Goal: Task Accomplishment & Management: Manage account settings

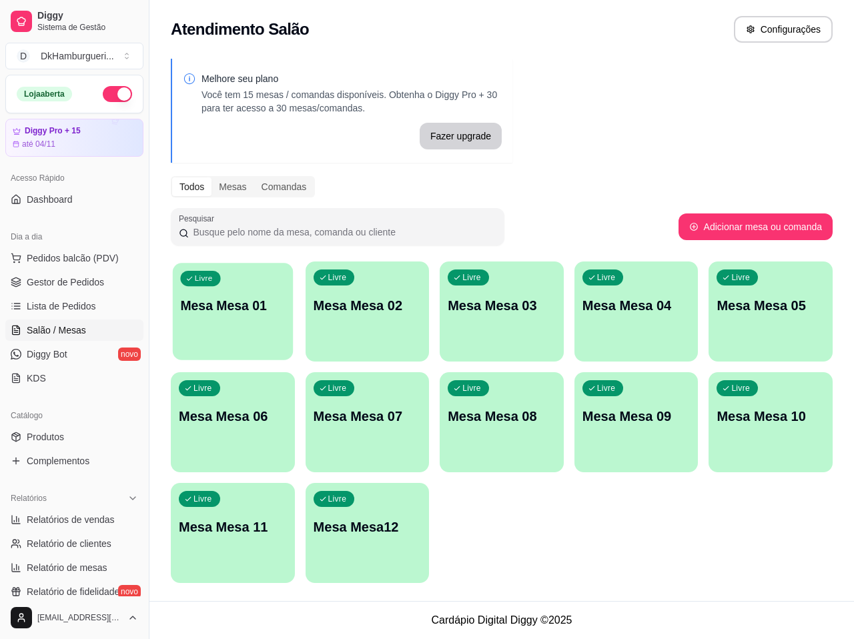
click at [244, 312] on p "Mesa Mesa 01" at bounding box center [232, 306] width 105 height 18
click at [191, 311] on p "Mesa Mesa 01" at bounding box center [233, 305] width 108 height 19
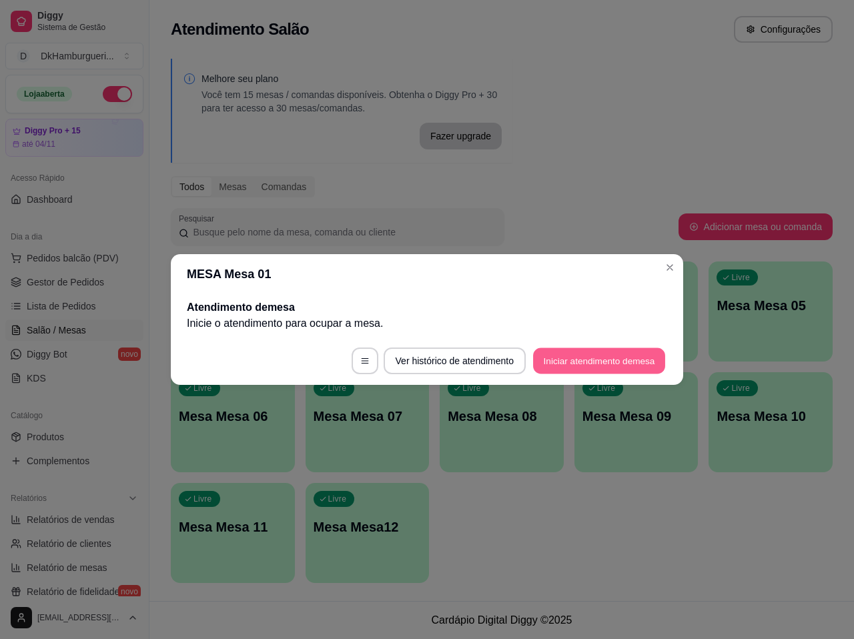
click at [553, 358] on button "Iniciar atendimento de mesa" at bounding box center [599, 361] width 132 height 26
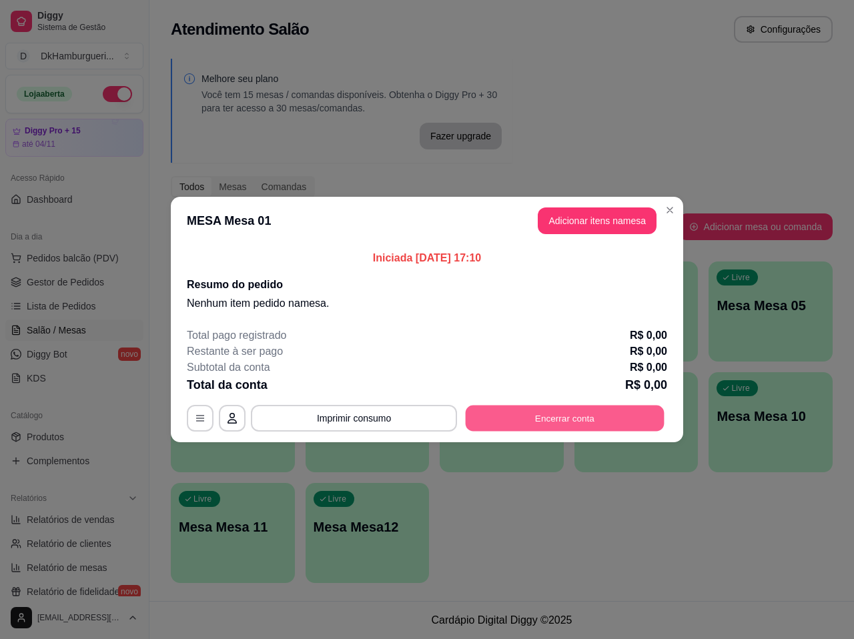
click at [625, 418] on button "Encerrar conta" at bounding box center [565, 419] width 199 height 26
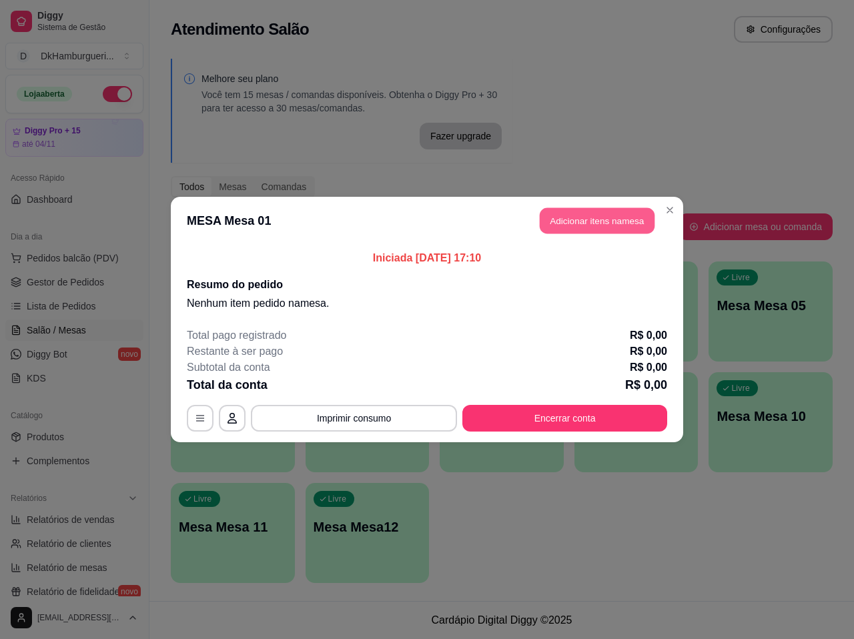
click at [610, 219] on button "Adicionar itens na mesa" at bounding box center [597, 221] width 115 height 26
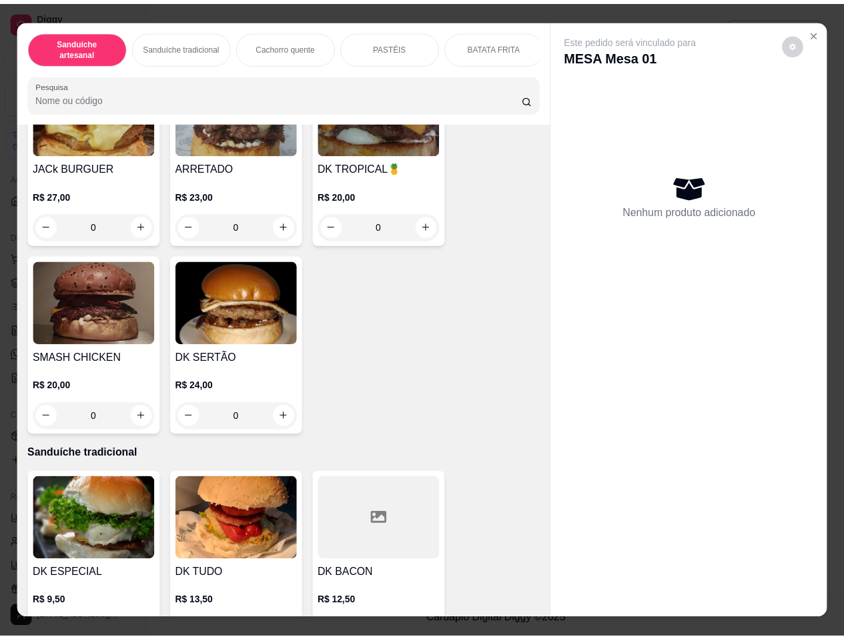
scroll to position [534, 0]
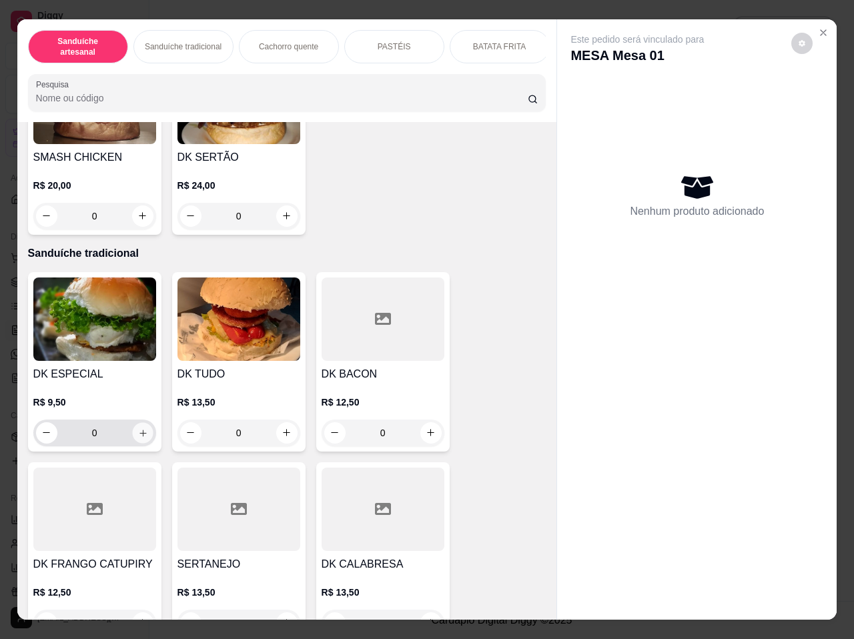
click at [137, 423] on button "increase-product-quantity" at bounding box center [142, 432] width 21 height 21
type input "1"
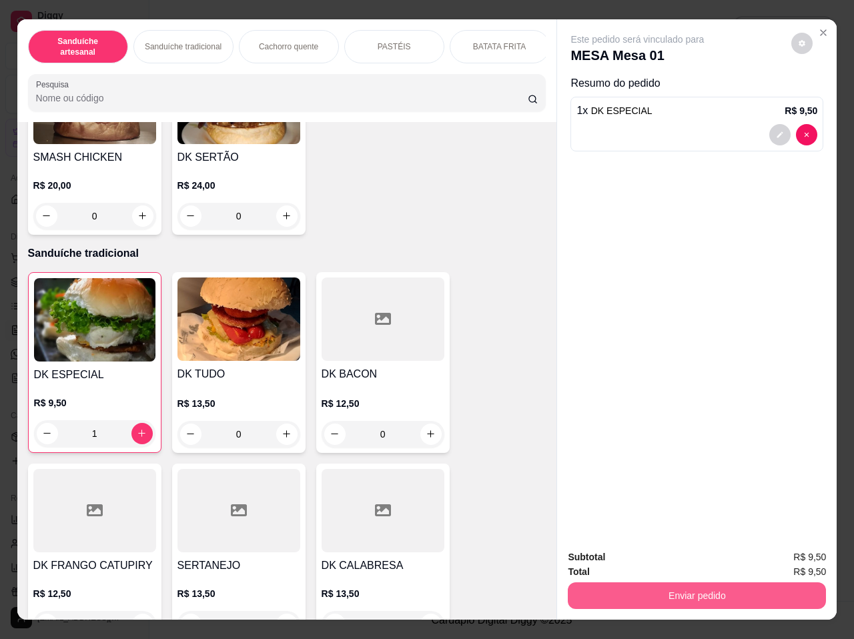
click at [653, 582] on button "Enviar pedido" at bounding box center [697, 595] width 258 height 27
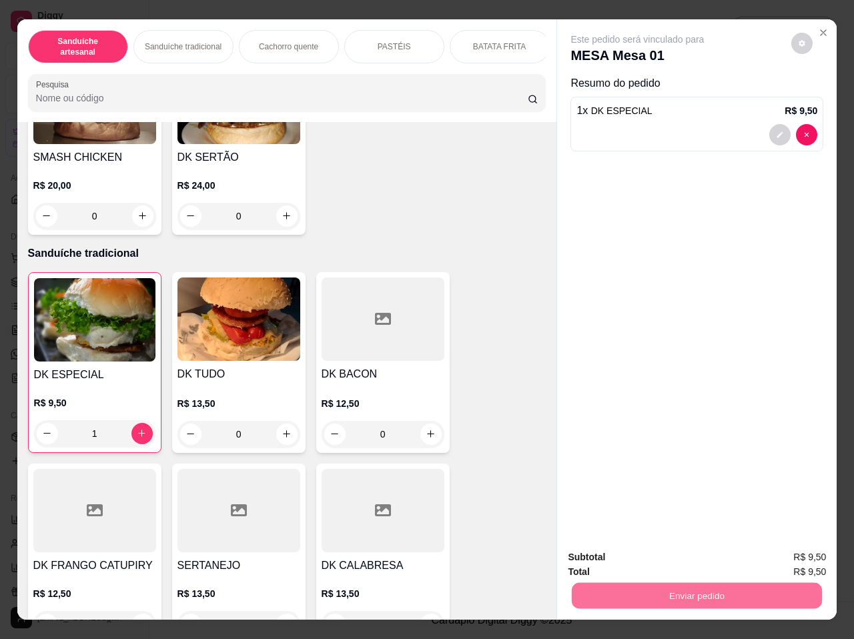
click at [785, 558] on button "Enviar pedido" at bounding box center [791, 558] width 73 height 25
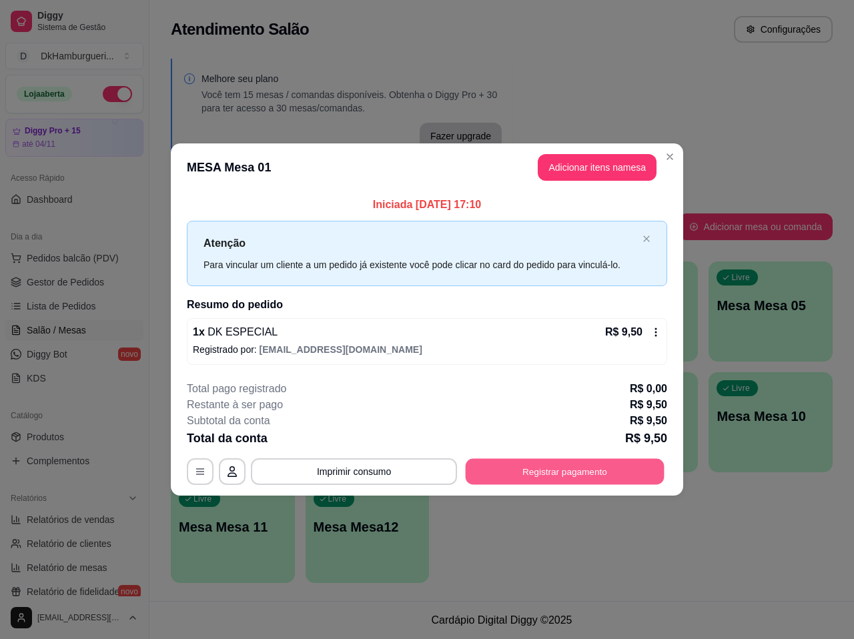
click at [580, 472] on button "Registrar pagamento" at bounding box center [565, 471] width 199 height 26
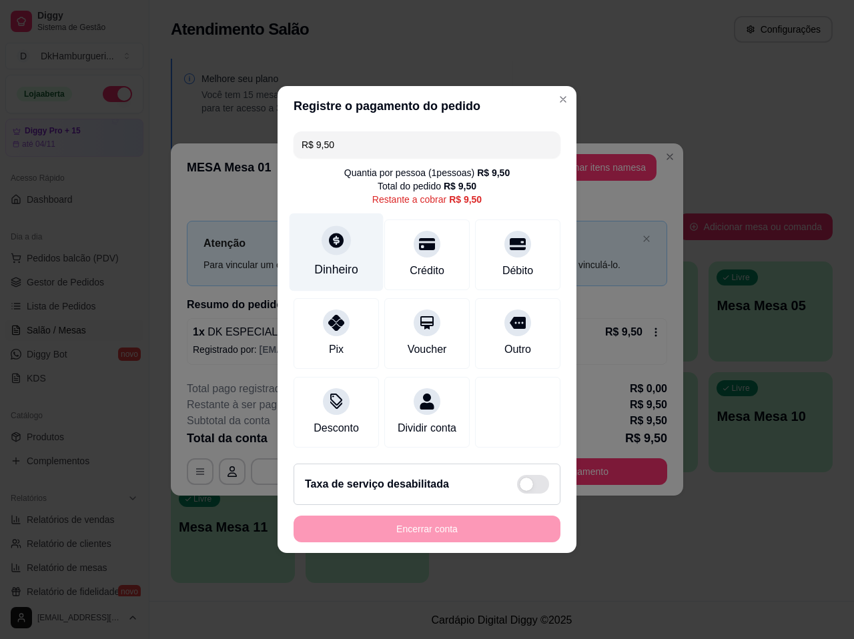
click at [325, 243] on div at bounding box center [336, 239] width 29 height 29
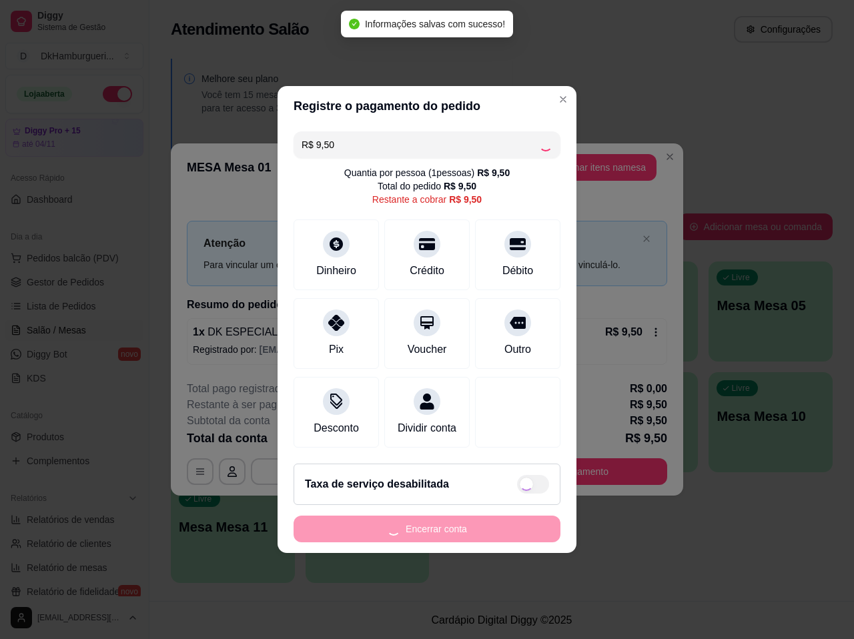
type input "R$ 0,00"
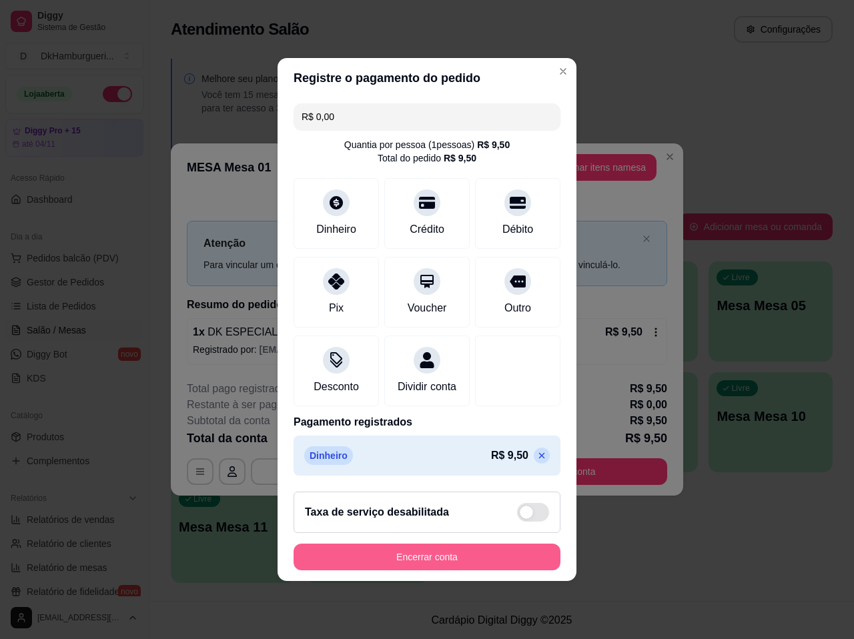
click at [436, 565] on button "Encerrar conta" at bounding box center [427, 557] width 267 height 27
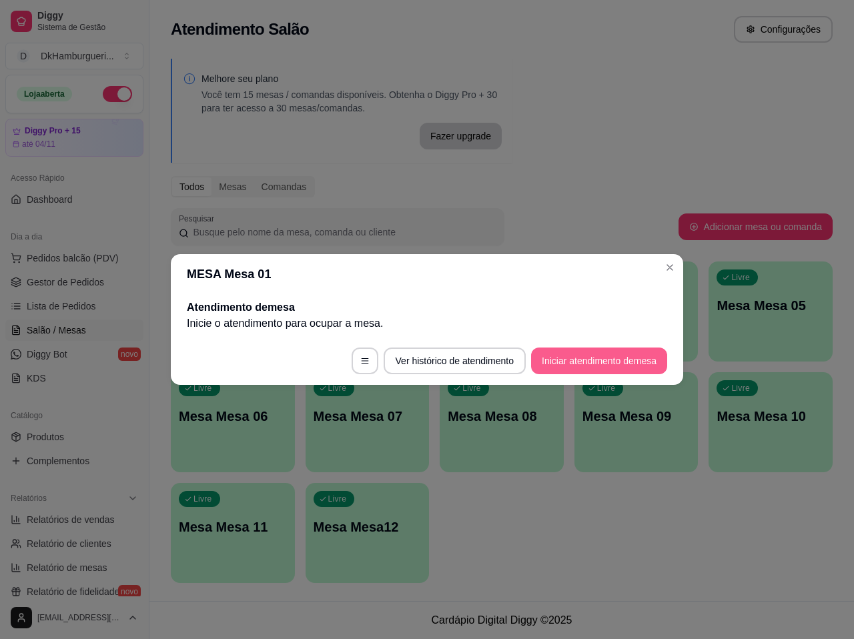
click at [586, 364] on button "Iniciar atendimento de mesa" at bounding box center [599, 361] width 136 height 27
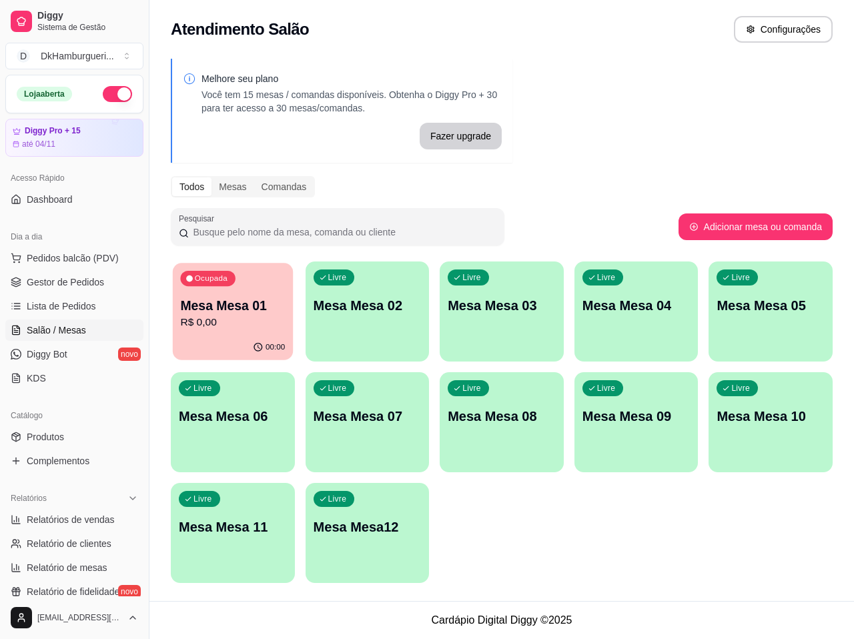
click at [212, 338] on div "00:00" at bounding box center [233, 347] width 120 height 25
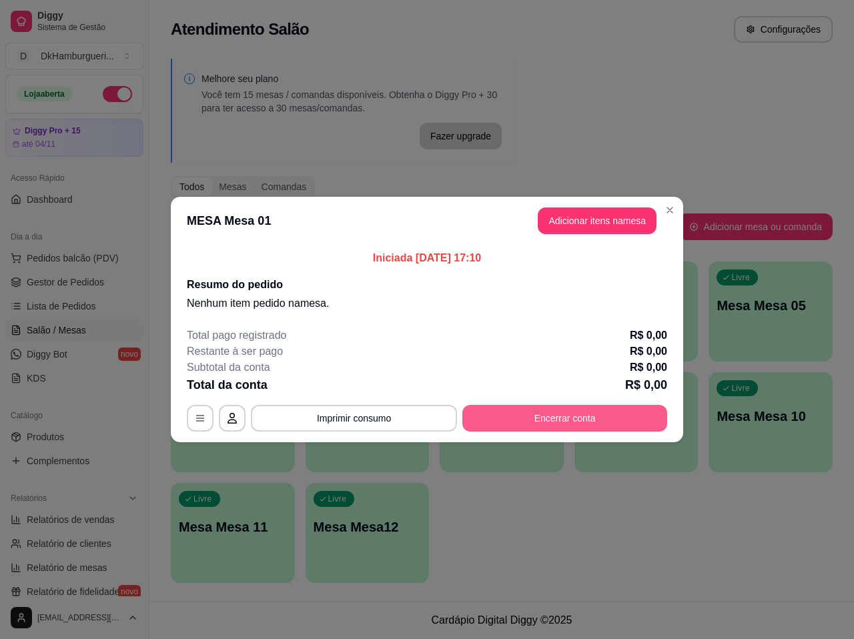
click at [533, 422] on button "Encerrar conta" at bounding box center [564, 418] width 205 height 27
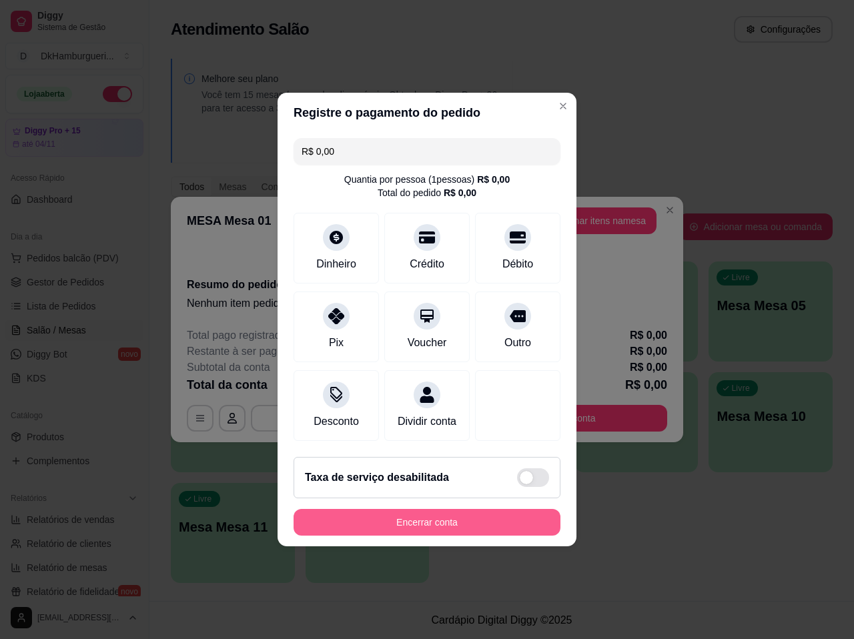
click at [434, 532] on button "Encerrar conta" at bounding box center [427, 522] width 267 height 27
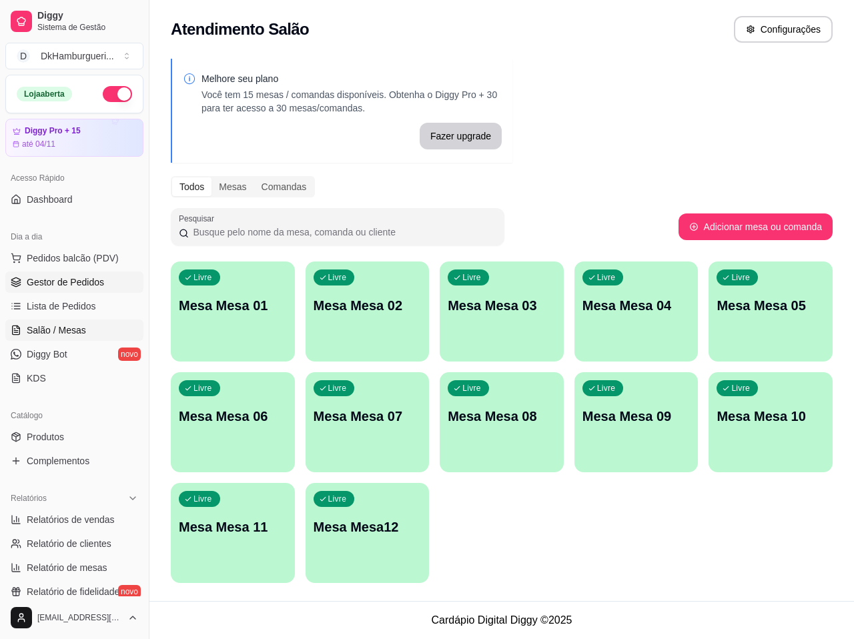
click at [77, 292] on link "Gestor de Pedidos" at bounding box center [74, 282] width 138 height 21
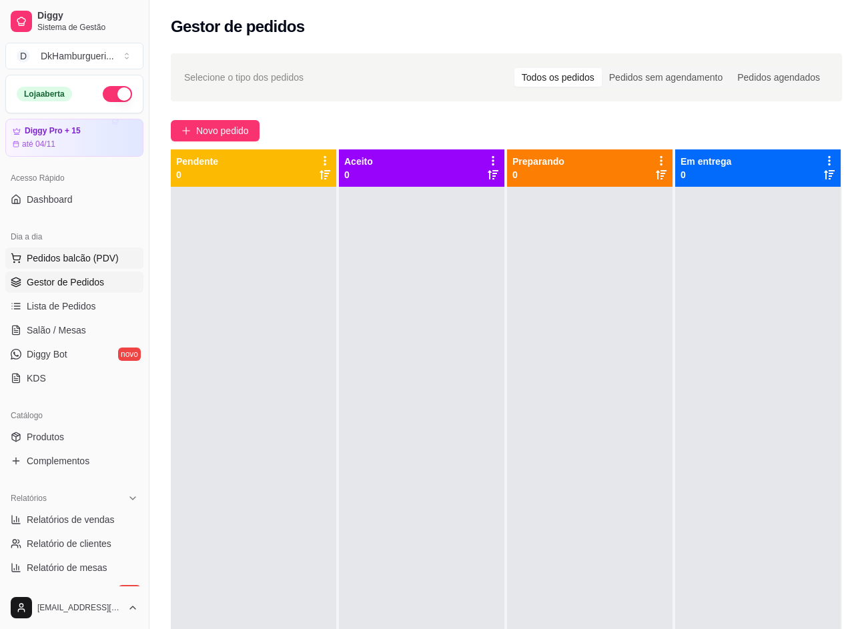
click at [51, 264] on span "Pedidos balcão (PDV)" at bounding box center [73, 258] width 92 height 13
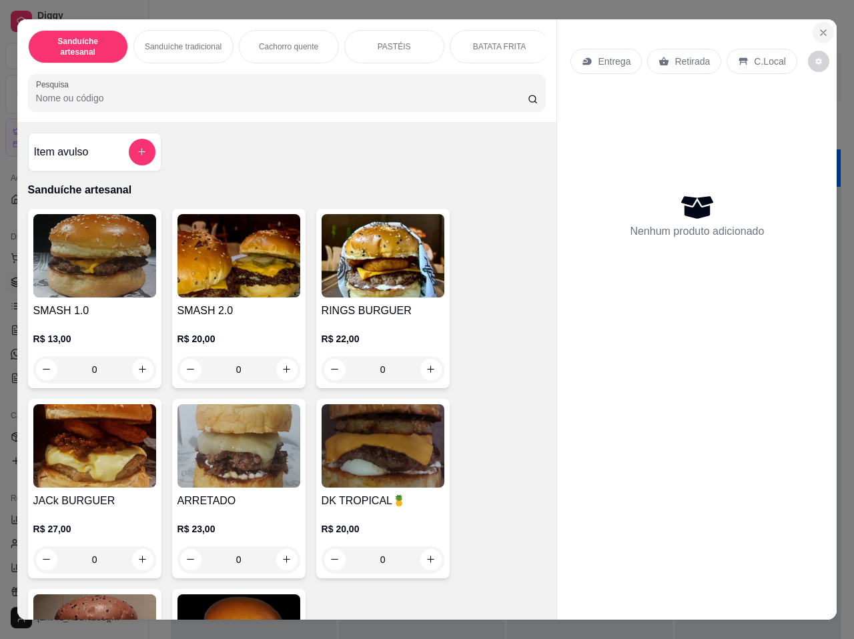
click at [819, 33] on icon "Close" at bounding box center [823, 32] width 11 height 11
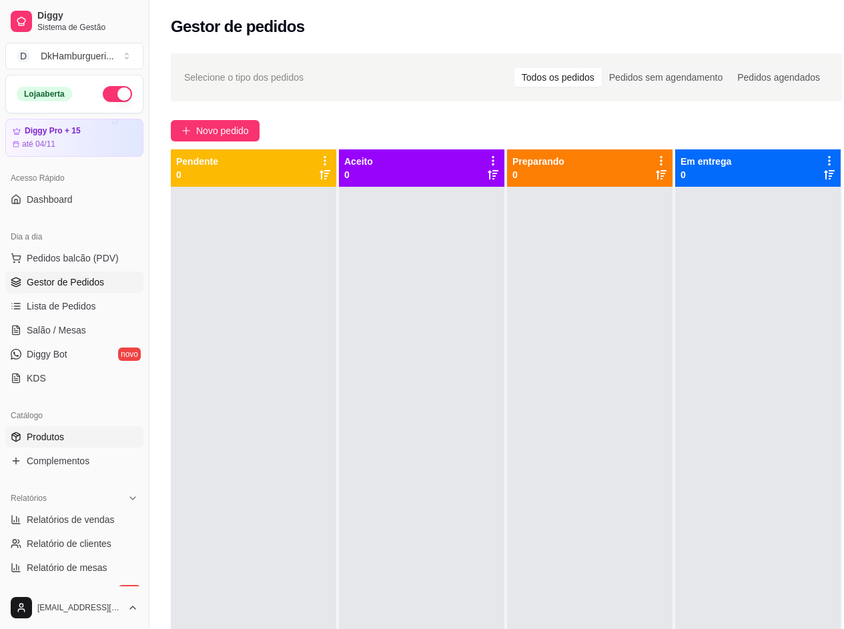
click at [63, 444] on link "Produtos" at bounding box center [74, 436] width 138 height 21
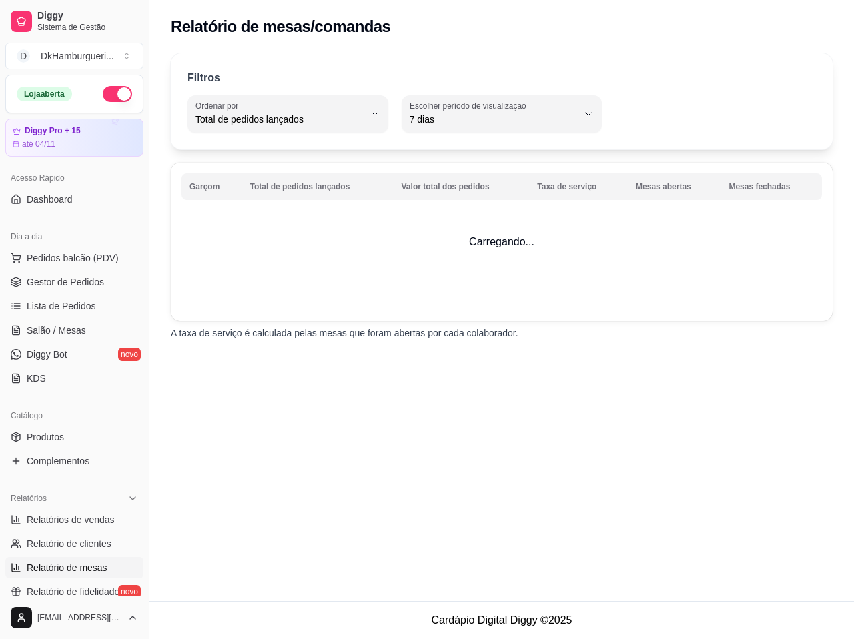
select select "TOTAL_OF_ORDERS"
select select "7"
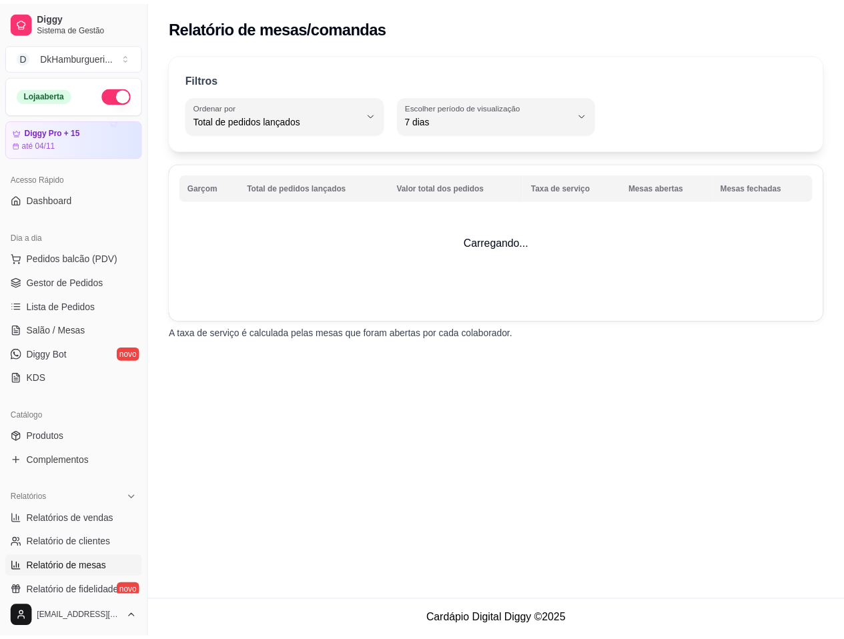
scroll to position [133, 0]
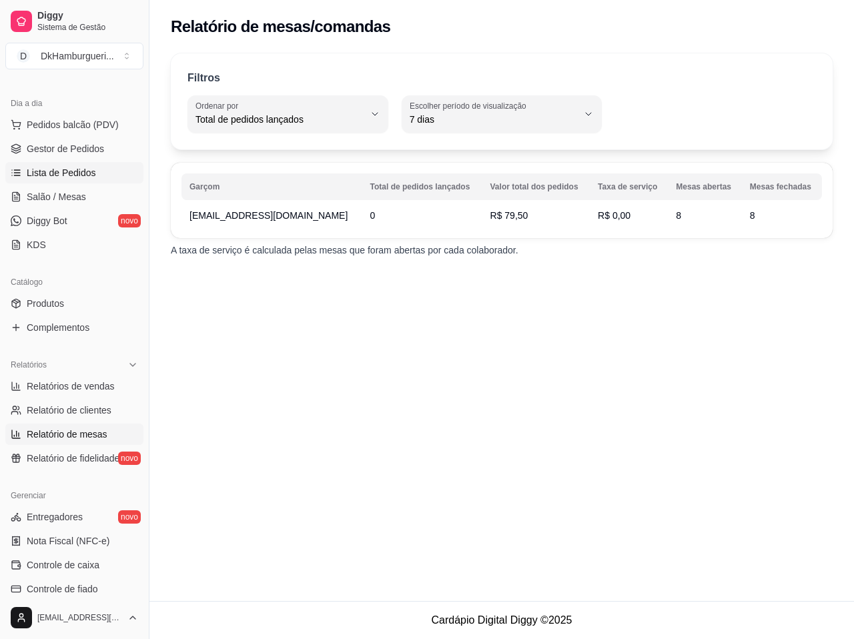
click at [65, 179] on link "Lista de Pedidos" at bounding box center [74, 172] width 138 height 21
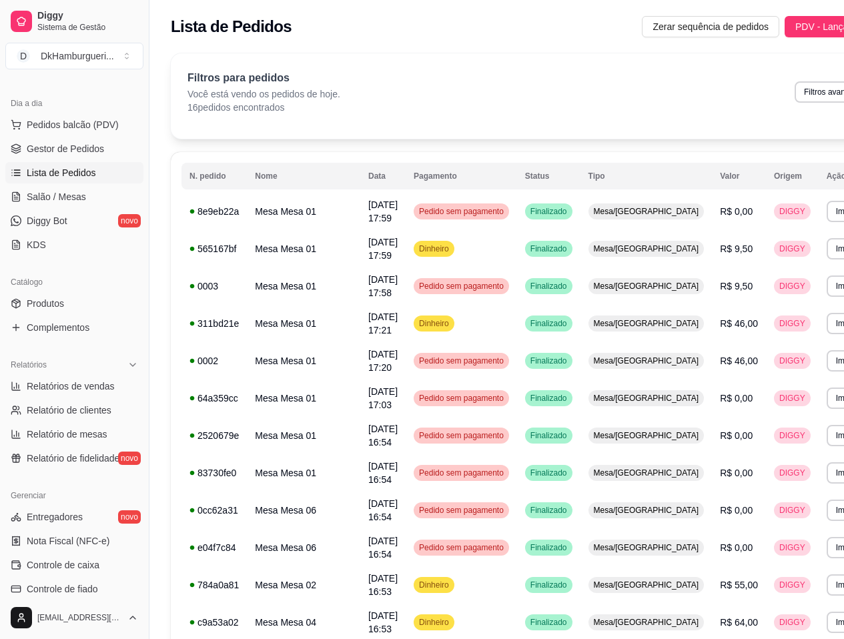
drag, startPoint x: 686, startPoint y: 219, endPoint x: 577, endPoint y: 86, distance: 172.0
click at [577, 86] on div "Filtros para pedidos Você está vendo os pedidos de hoje. 16 pedidos encontrados…" at bounding box center [531, 92] width 688 height 44
click at [777, 212] on span "DIGGY" at bounding box center [792, 211] width 31 height 11
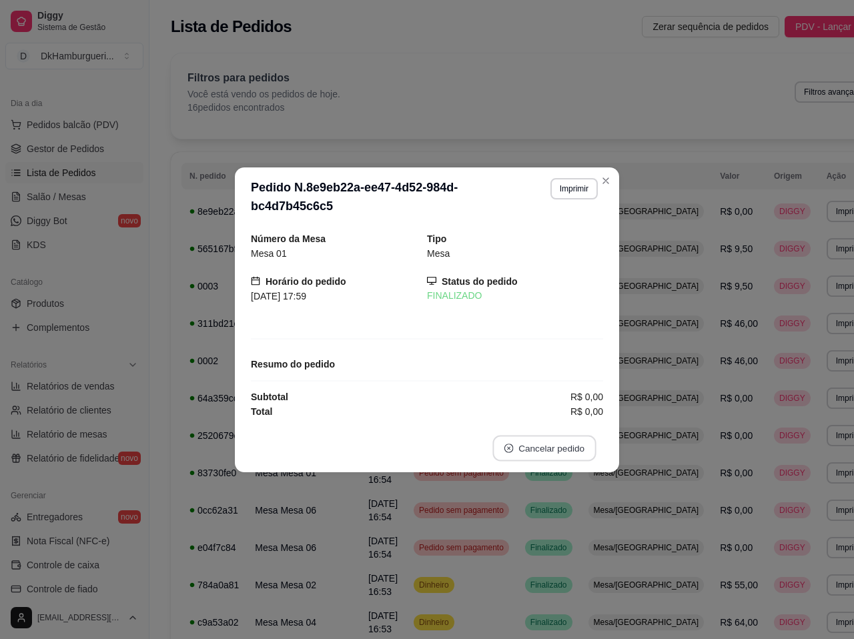
click at [564, 440] on button "Cancelar pedido" at bounding box center [543, 448] width 103 height 26
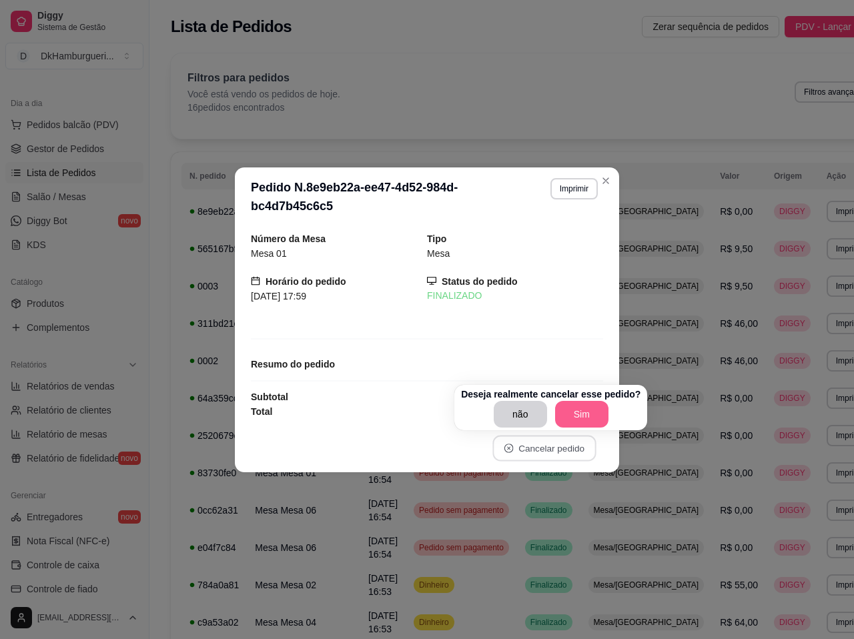
click at [568, 414] on button "Sim" at bounding box center [581, 414] width 53 height 27
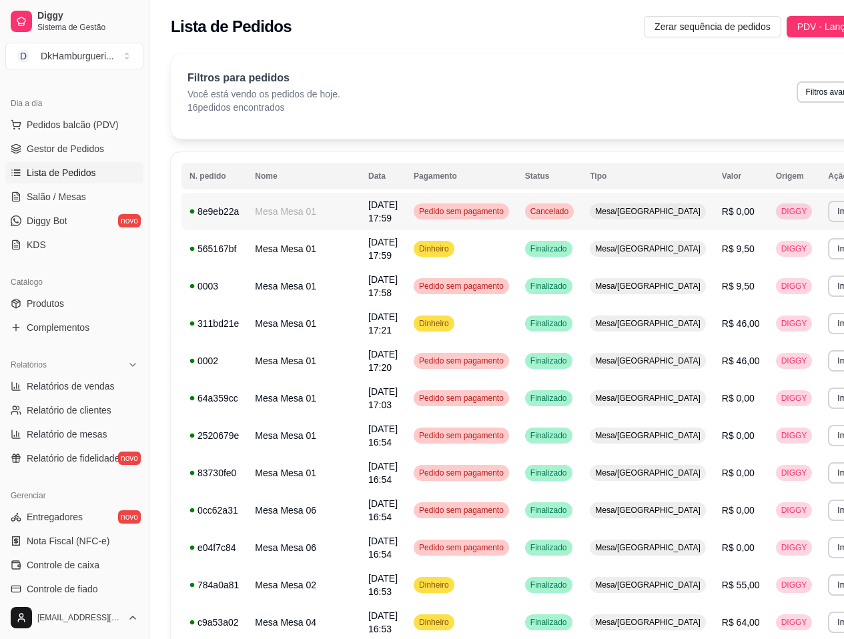
click at [779, 211] on span "DIGGY" at bounding box center [794, 211] width 31 height 11
click at [779, 285] on span "DIGGY" at bounding box center [794, 286] width 31 height 11
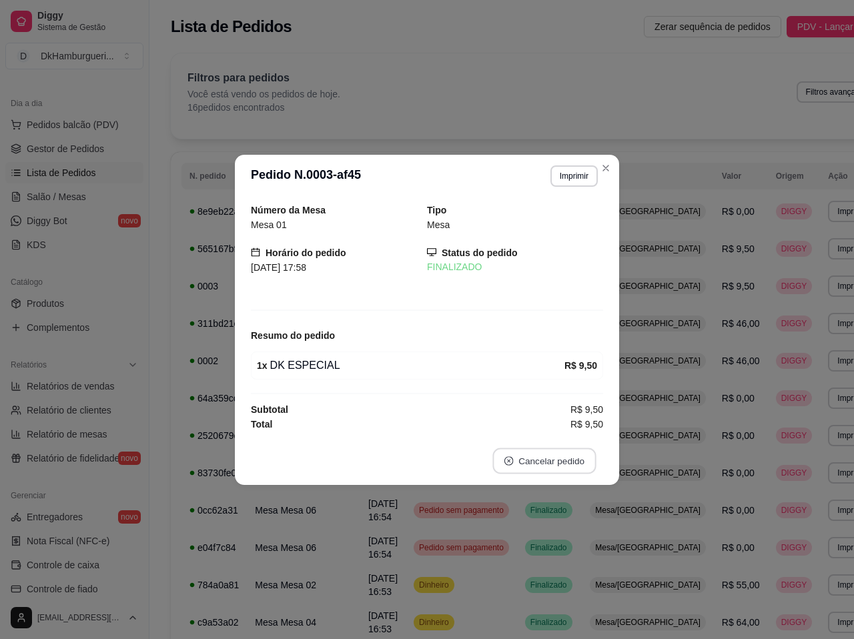
click at [542, 470] on button "Cancelar pedido" at bounding box center [543, 461] width 103 height 26
click at [581, 422] on button "Sim" at bounding box center [581, 427] width 53 height 27
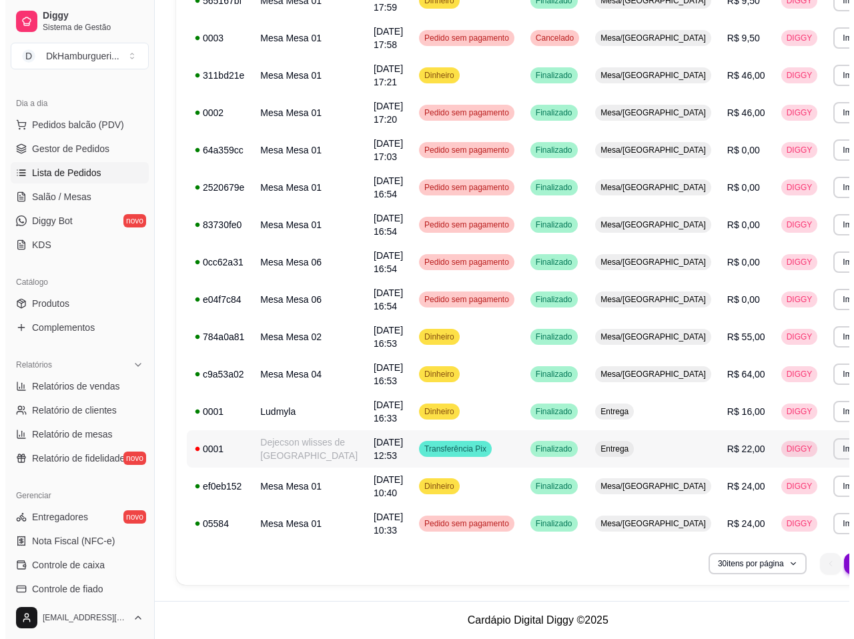
scroll to position [262, 0]
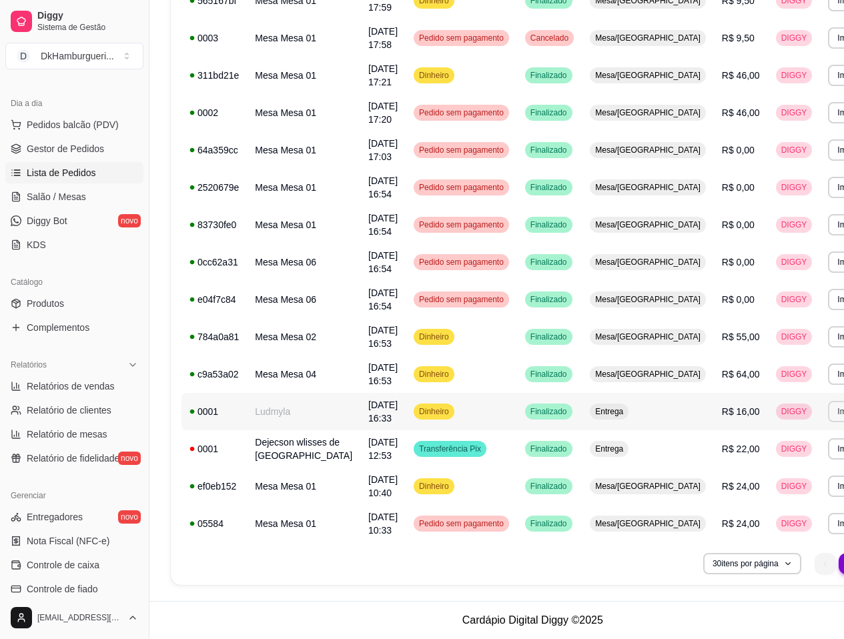
click at [828, 402] on button "Imprimir" at bounding box center [851, 411] width 47 height 21
click at [763, 448] on button "IMPRESSORA" at bounding box center [756, 458] width 97 height 21
click at [632, 406] on td "Entrega" at bounding box center [648, 411] width 132 height 37
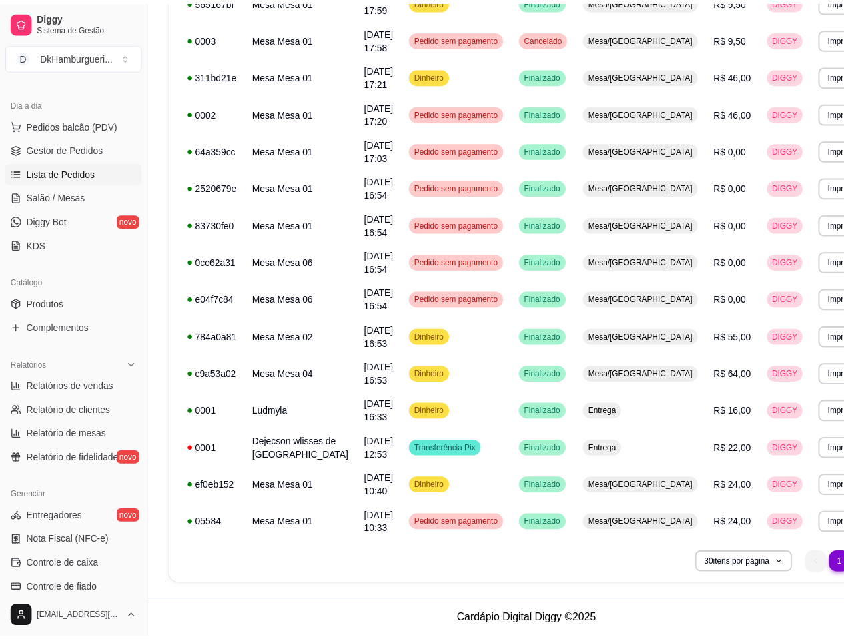
scroll to position [248, 0]
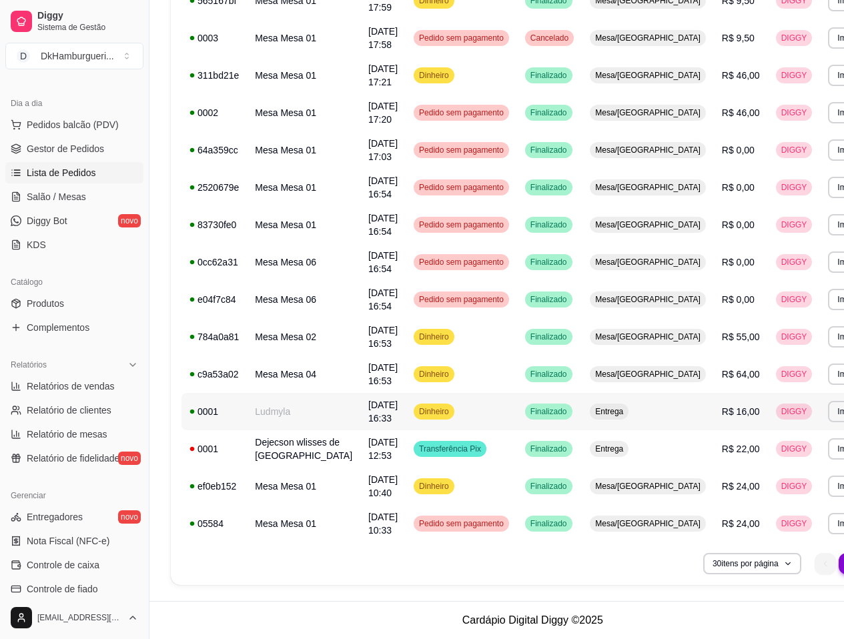
click at [632, 406] on td "Entrega" at bounding box center [648, 411] width 132 height 37
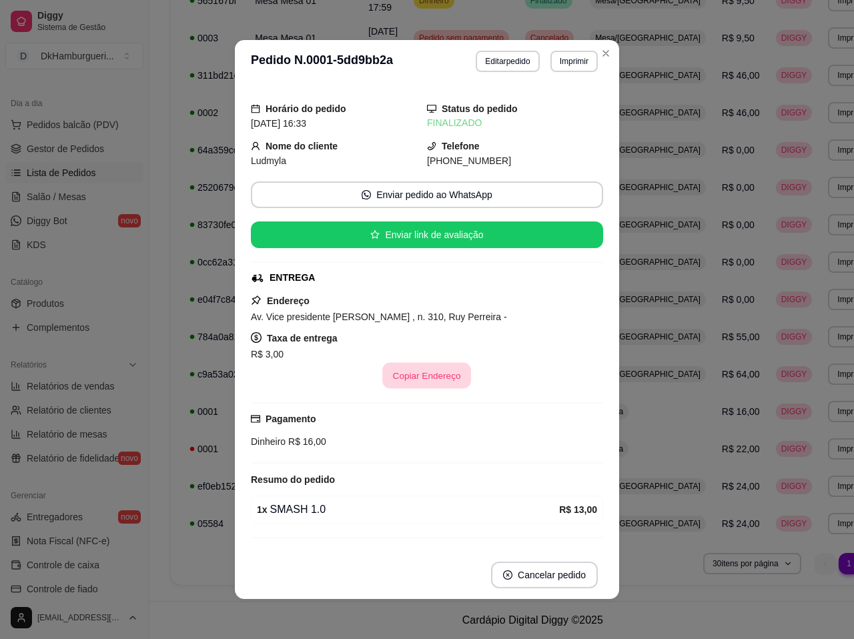
click at [411, 379] on button "Copiar Endereço" at bounding box center [427, 376] width 89 height 26
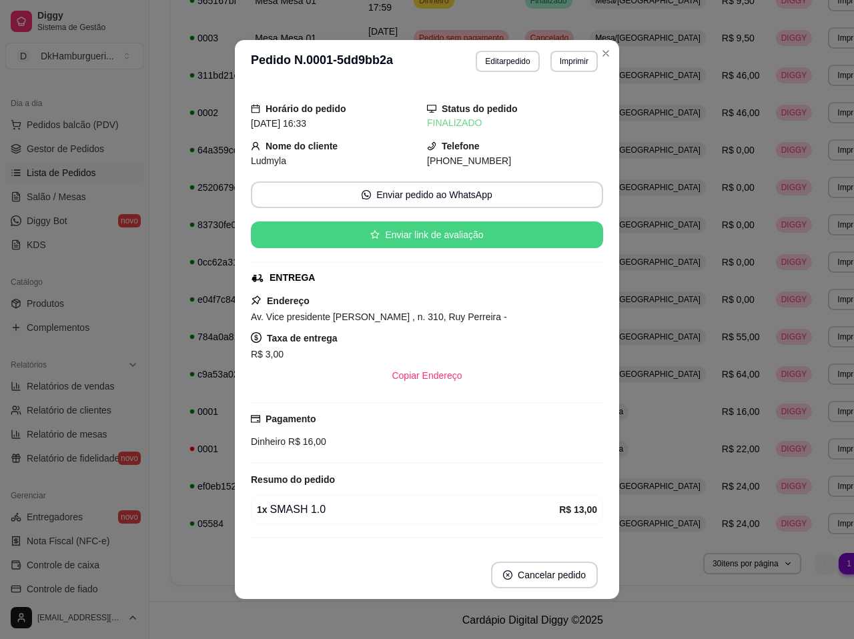
click at [445, 236] on button "Enviar link de avaliação" at bounding box center [427, 234] width 352 height 27
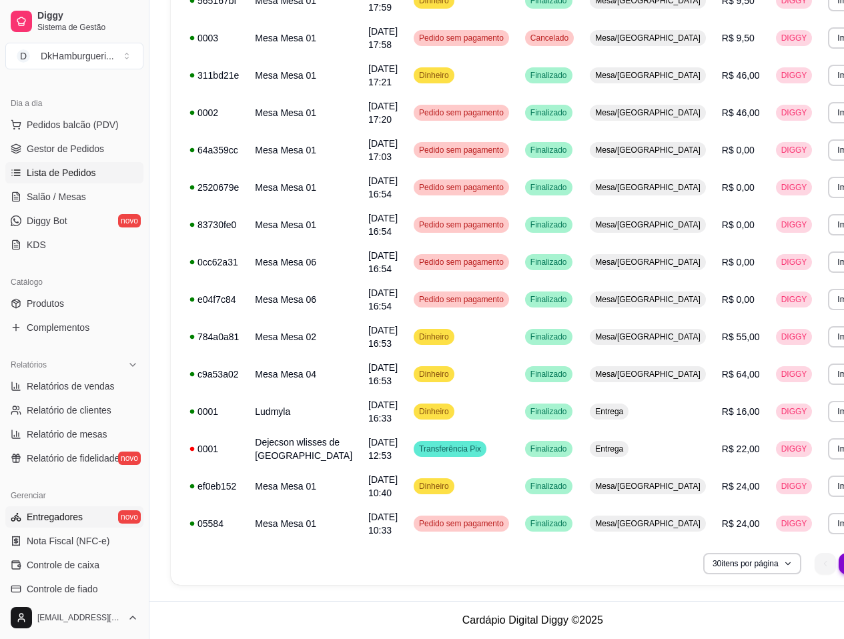
click at [63, 520] on span "Entregadores" at bounding box center [55, 516] width 56 height 13
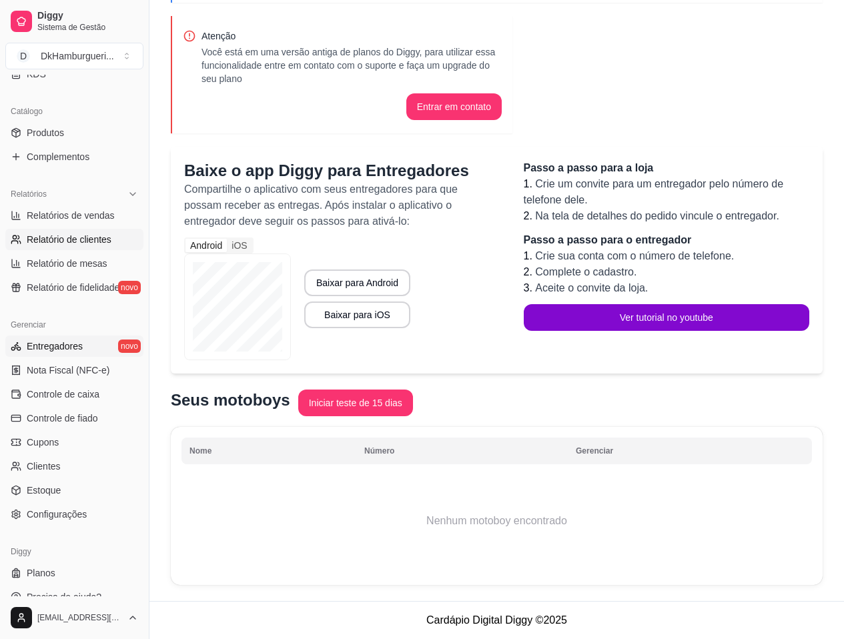
scroll to position [321, 0]
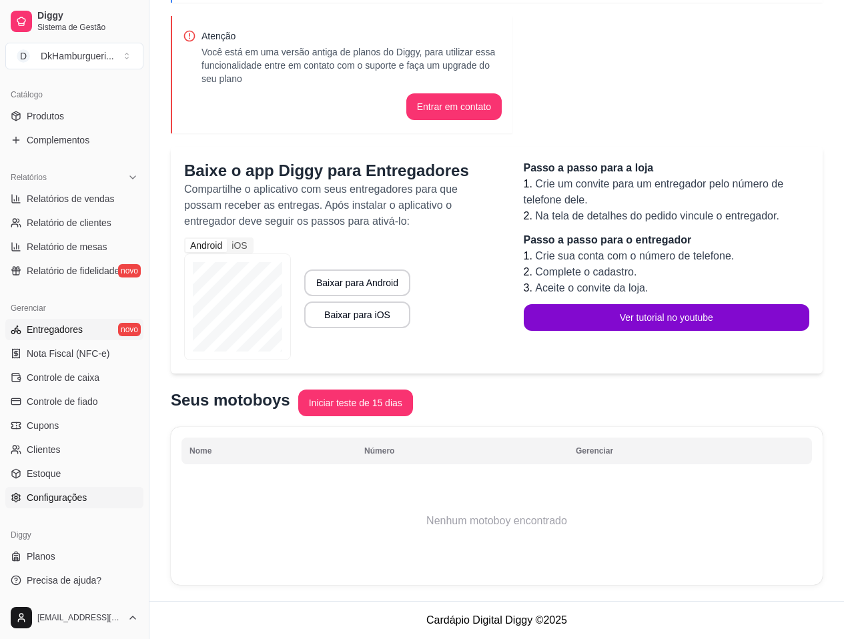
click at [77, 499] on span "Configurações" at bounding box center [57, 497] width 60 height 13
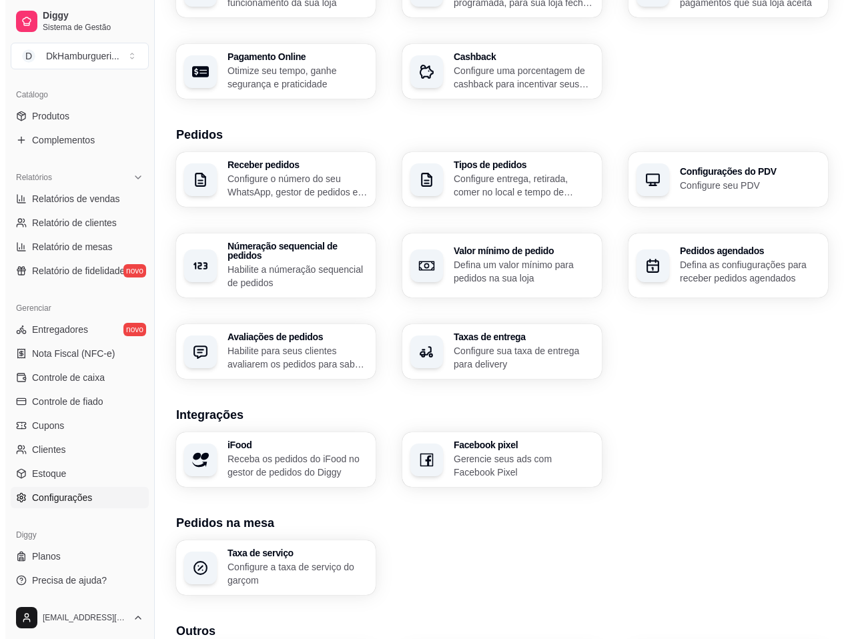
scroll to position [200, 0]
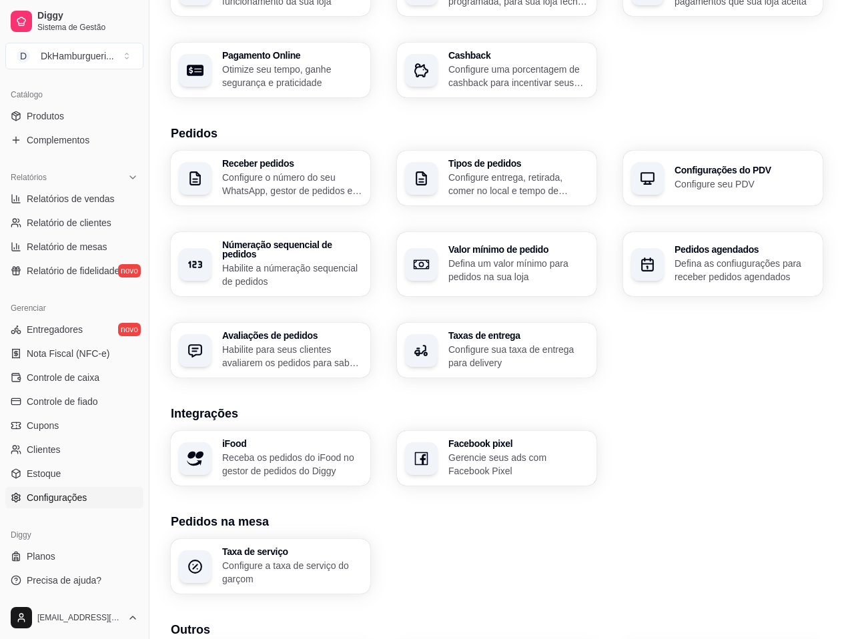
click at [287, 559] on p "Configure a taxa de serviço do garçom" at bounding box center [292, 572] width 140 height 27
click at [499, 343] on p "Configure sua taxa de entrega para delivery" at bounding box center [518, 356] width 140 height 27
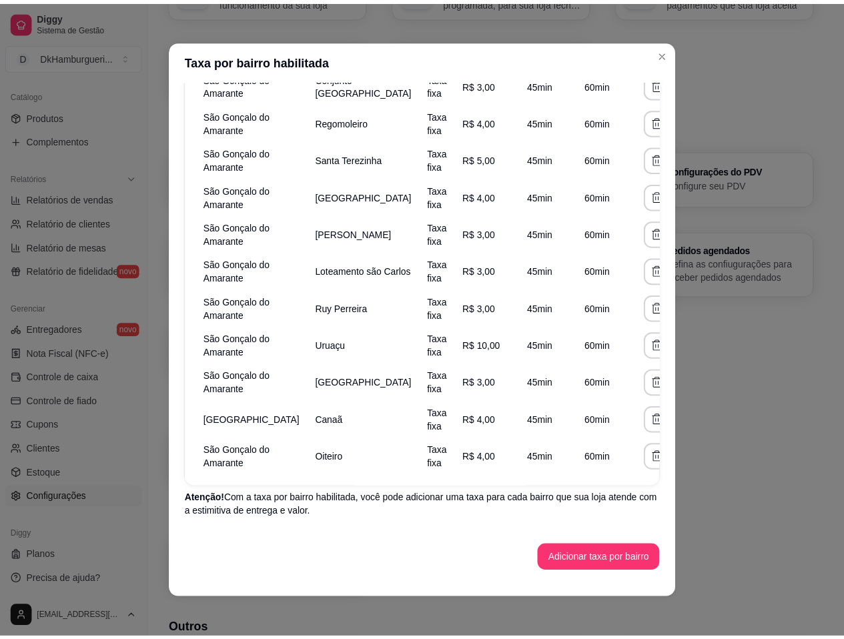
scroll to position [30, 0]
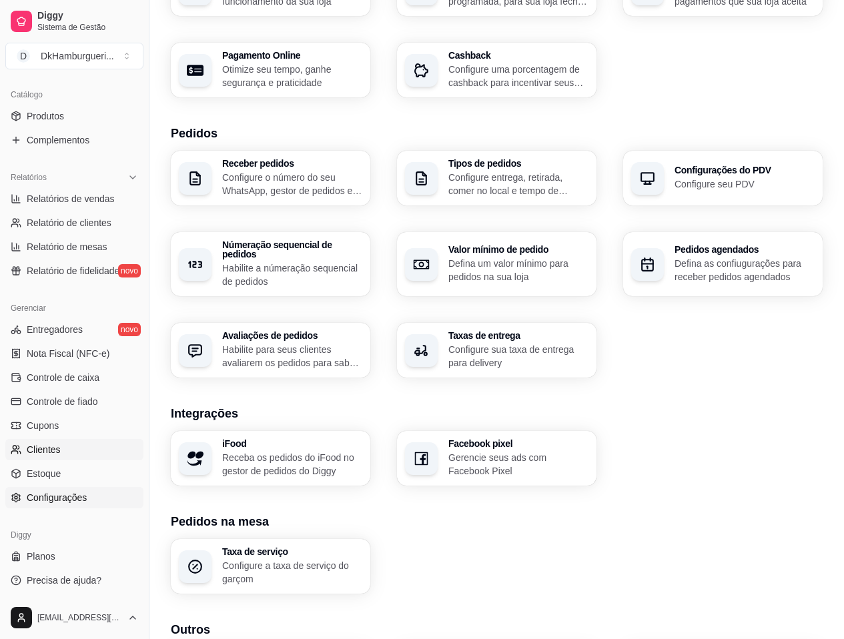
click at [50, 448] on span "Clientes" at bounding box center [44, 449] width 34 height 13
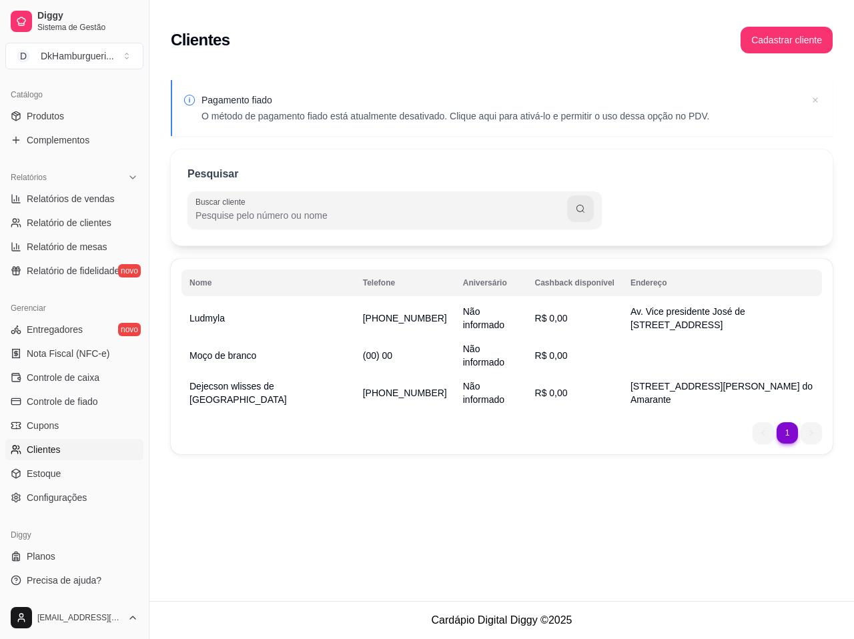
click at [811, 101] on icon at bounding box center [815, 99] width 13 height 13
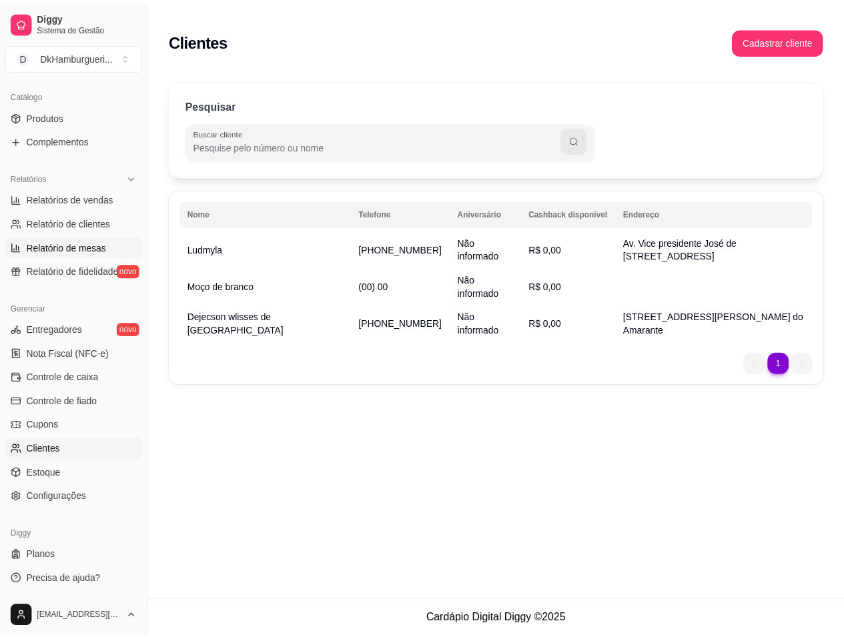
scroll to position [121, 0]
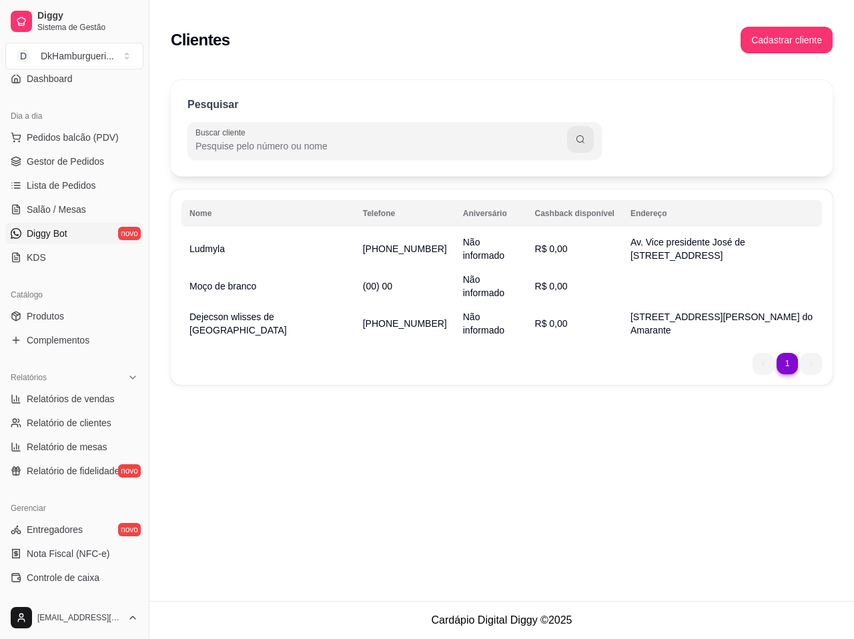
click at [71, 243] on link "Diggy Bot novo" at bounding box center [74, 233] width 138 height 21
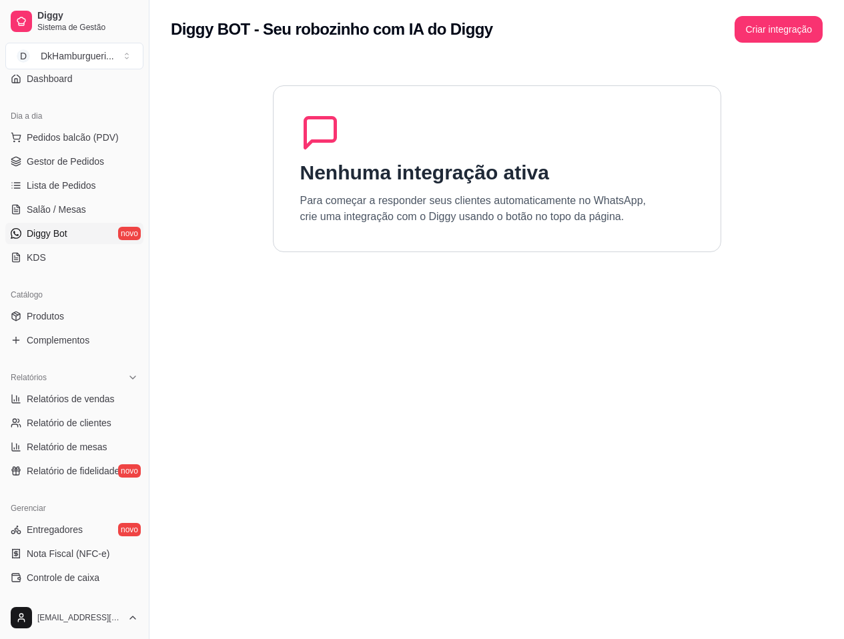
click at [354, 321] on section "Nenhuma integração ativa Para começar a responder seus clientes automaticamente…" at bounding box center [497, 378] width 652 height 639
click at [55, 246] on ul "Pedidos balcão (PDV) Gestor de Pedidos Lista de Pedidos Salão / Mesas Diggy Bot…" at bounding box center [74, 197] width 138 height 141
click at [57, 257] on link "KDS" at bounding box center [74, 257] width 138 height 21
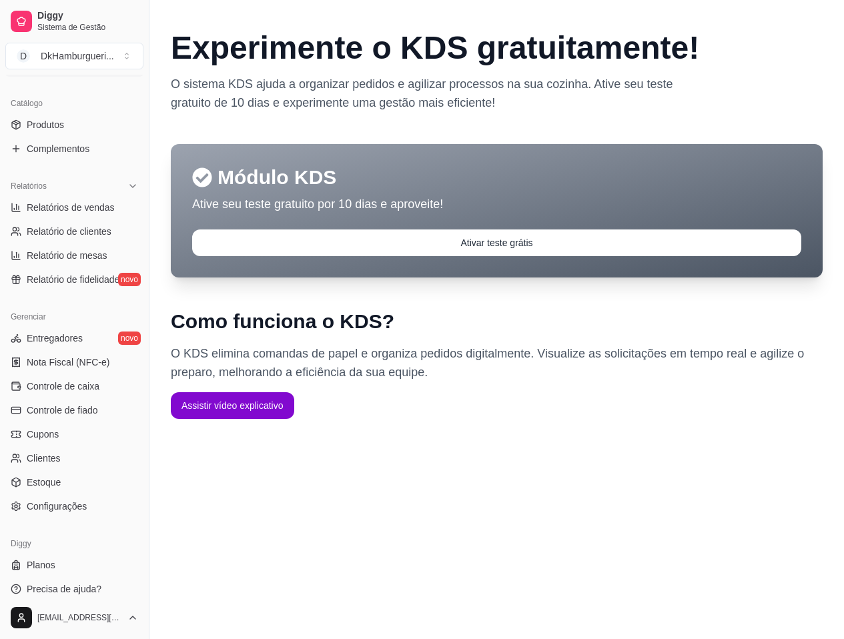
scroll to position [321, 0]
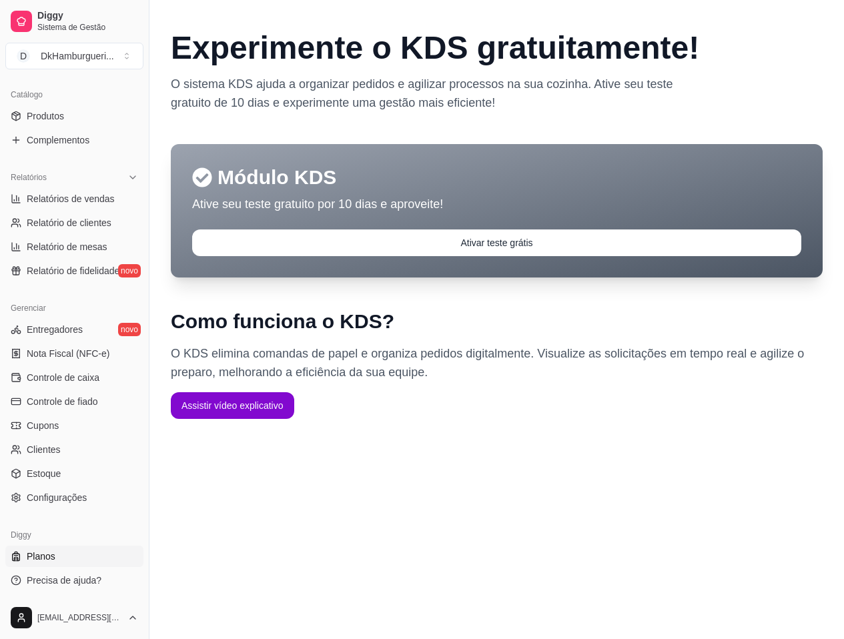
click at [46, 562] on span "Planos" at bounding box center [41, 556] width 29 height 13
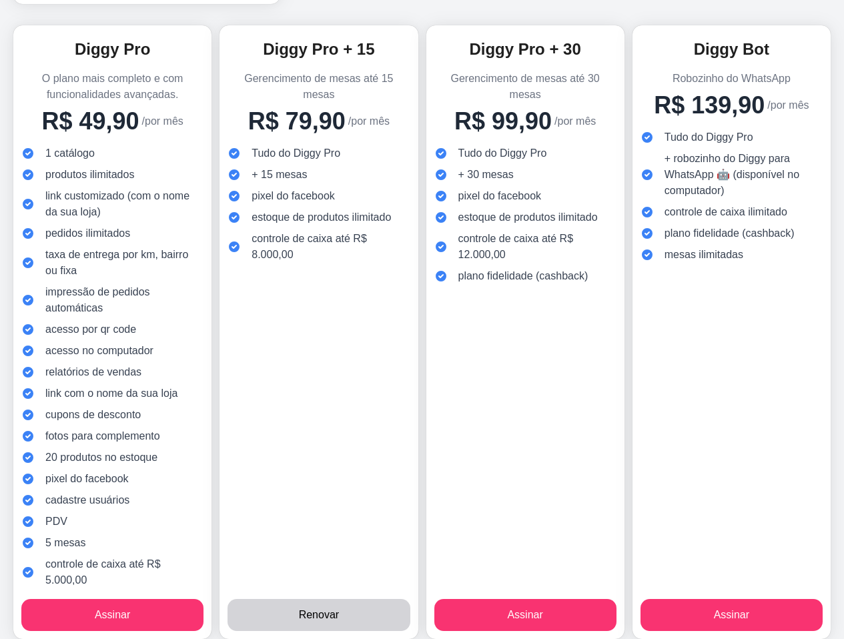
scroll to position [191, 0]
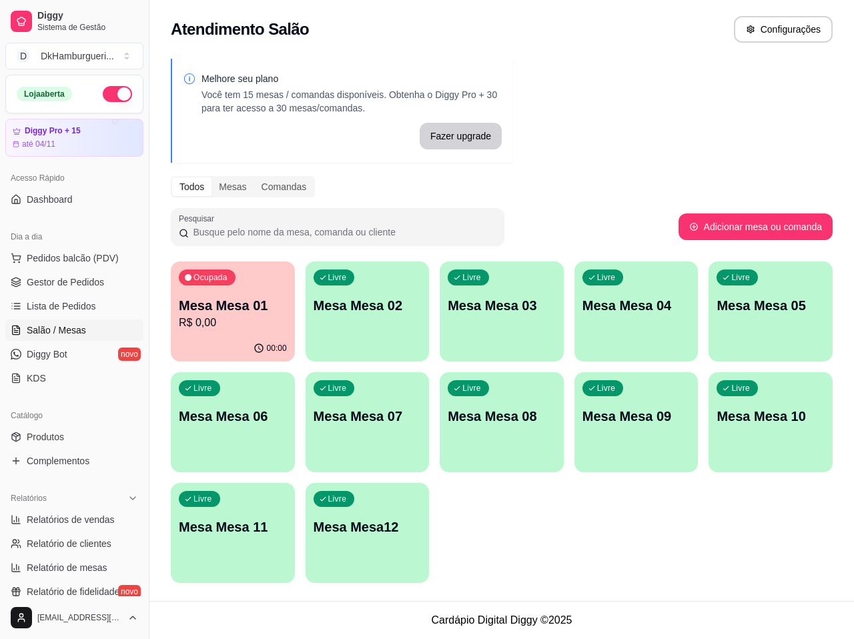
click at [213, 342] on div "00:00" at bounding box center [233, 349] width 124 height 26
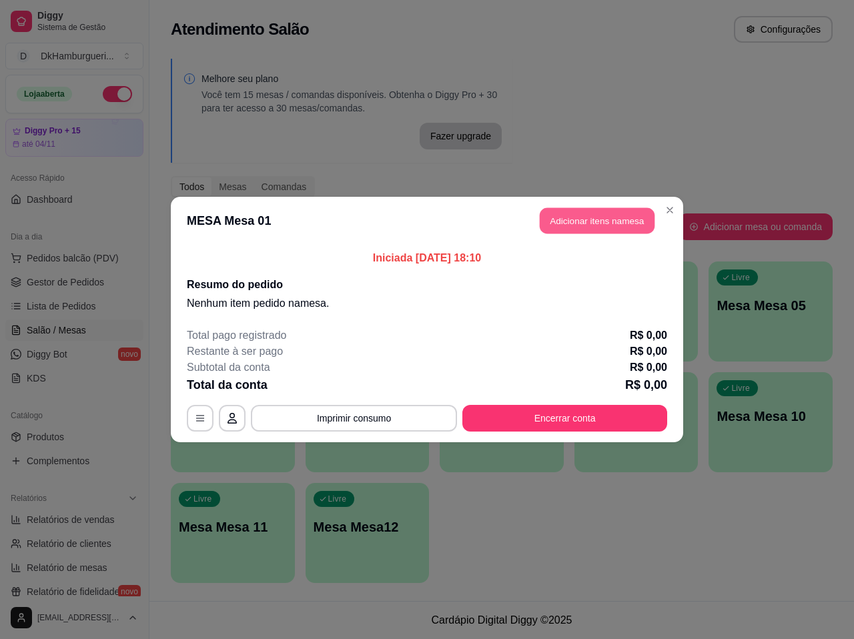
click at [599, 223] on button "Adicionar itens na mesa" at bounding box center [597, 221] width 115 height 26
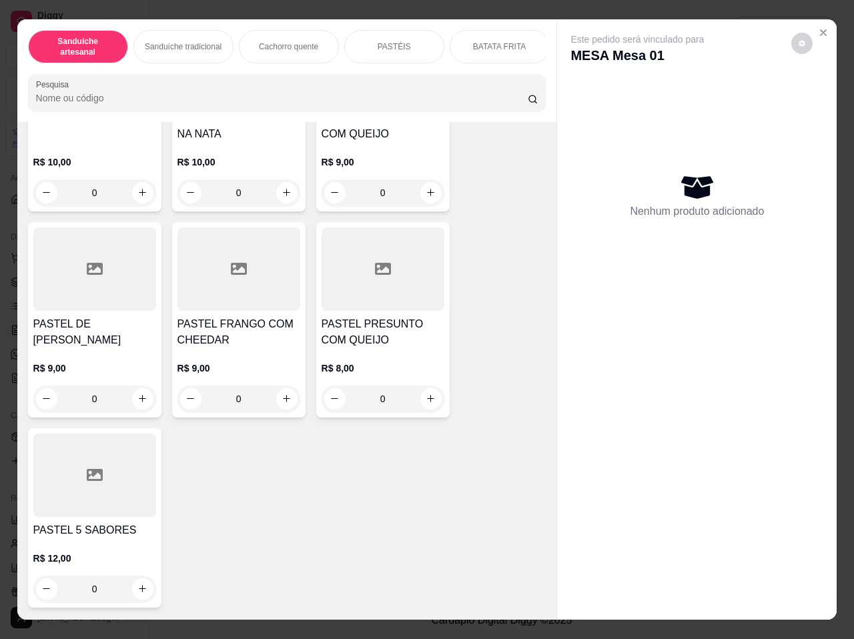
scroll to position [1735, 0]
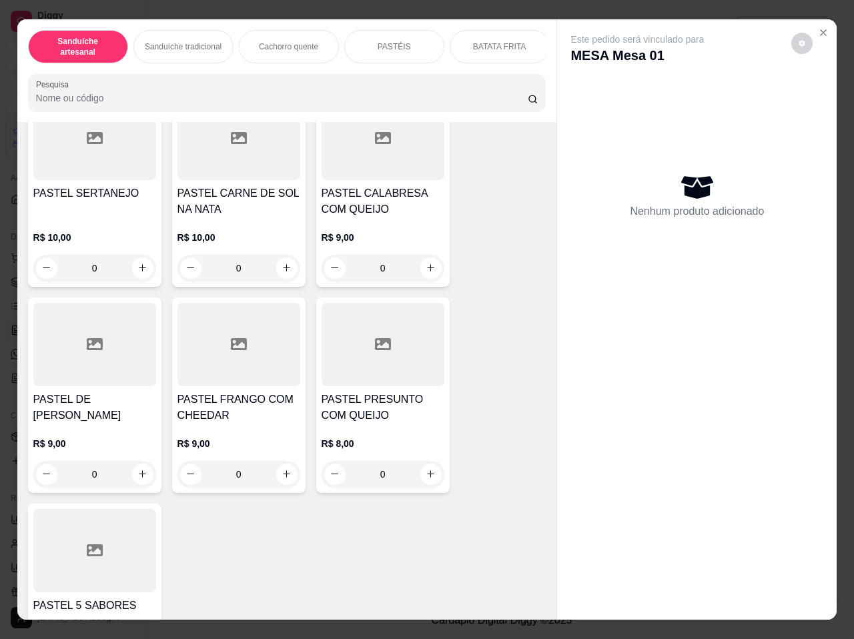
click at [107, 527] on div at bounding box center [94, 550] width 123 height 83
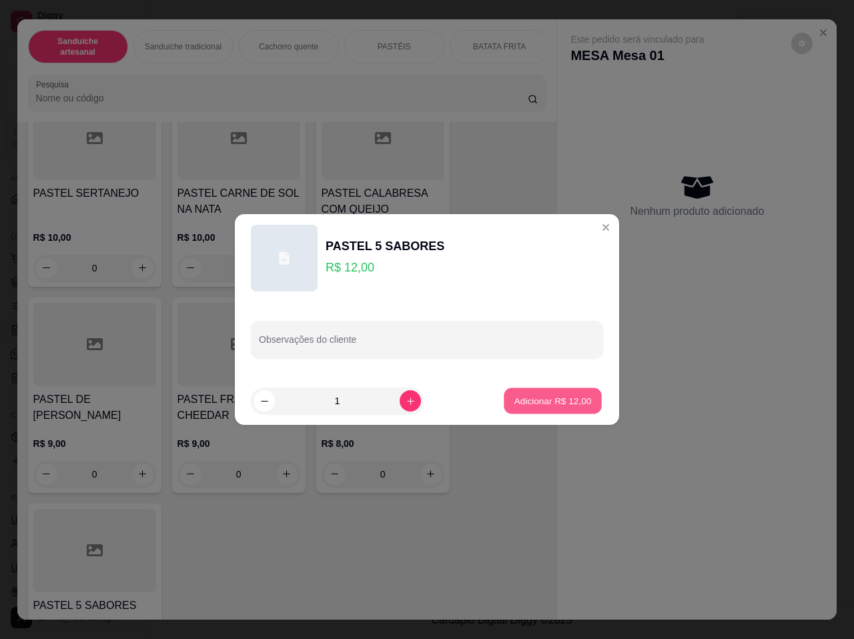
click at [516, 392] on button "Adicionar R$ 12,00" at bounding box center [553, 401] width 98 height 26
type input "1"
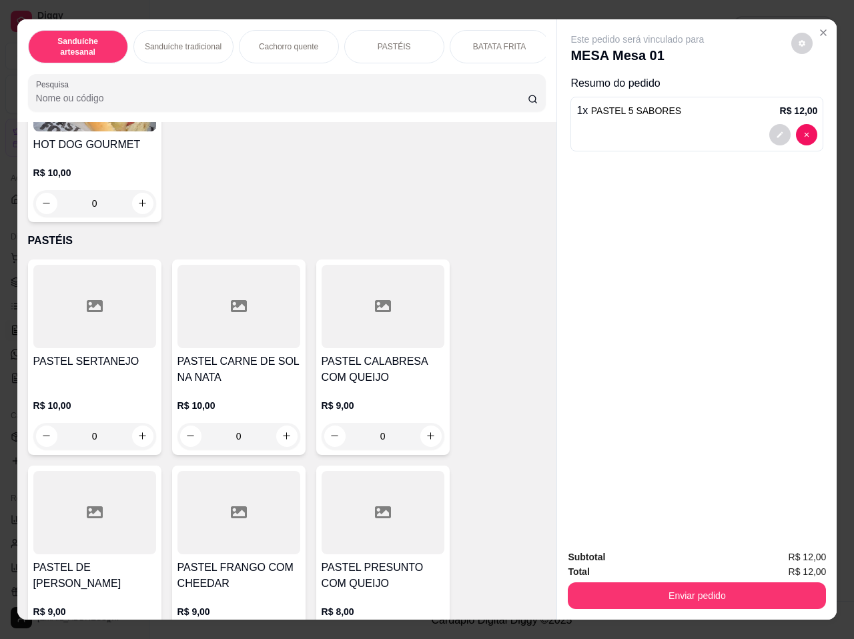
scroll to position [1534, 0]
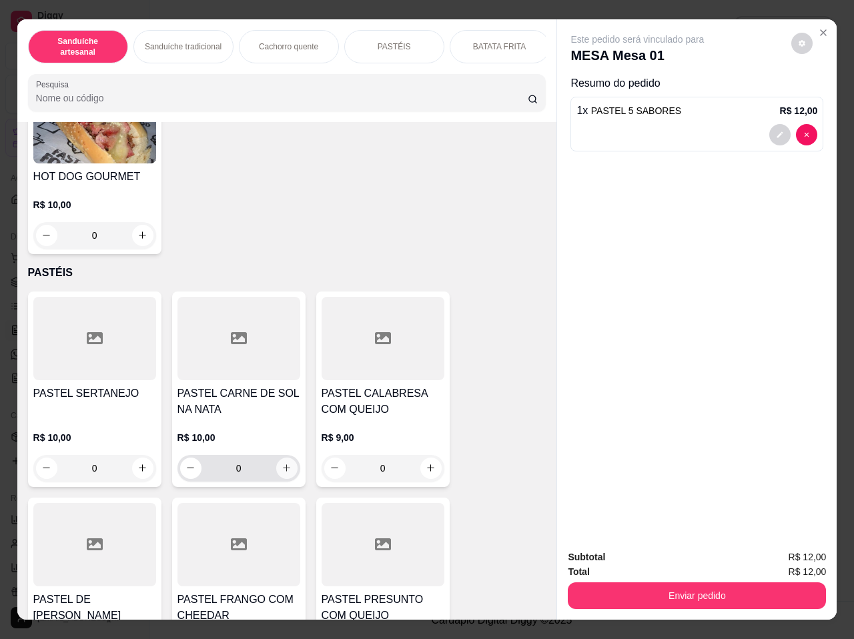
click at [286, 463] on icon "increase-product-quantity" at bounding box center [287, 468] width 10 height 10
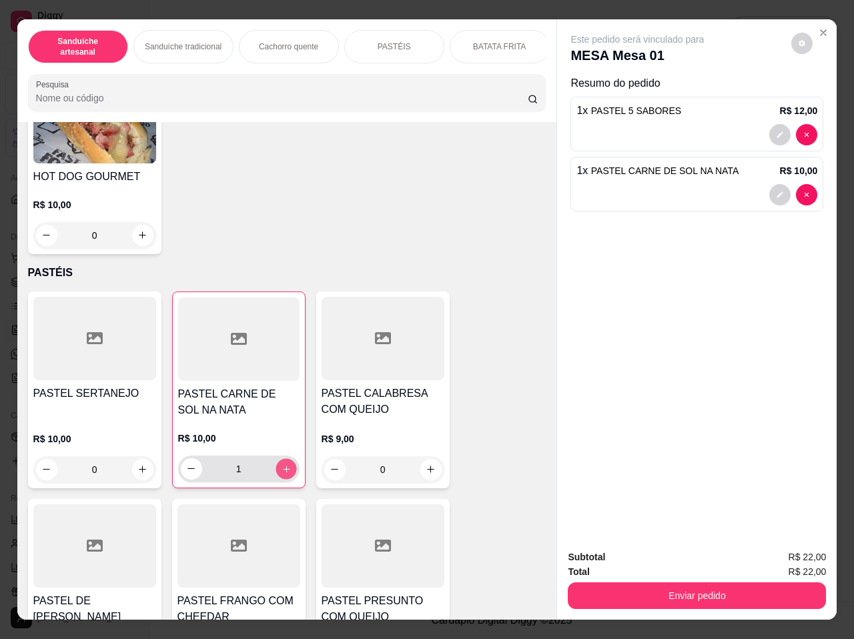
click at [278, 458] on button "increase-product-quantity" at bounding box center [286, 468] width 21 height 21
type input "2"
click at [240, 418] on div "R$ 10,00 2" at bounding box center [238, 450] width 121 height 64
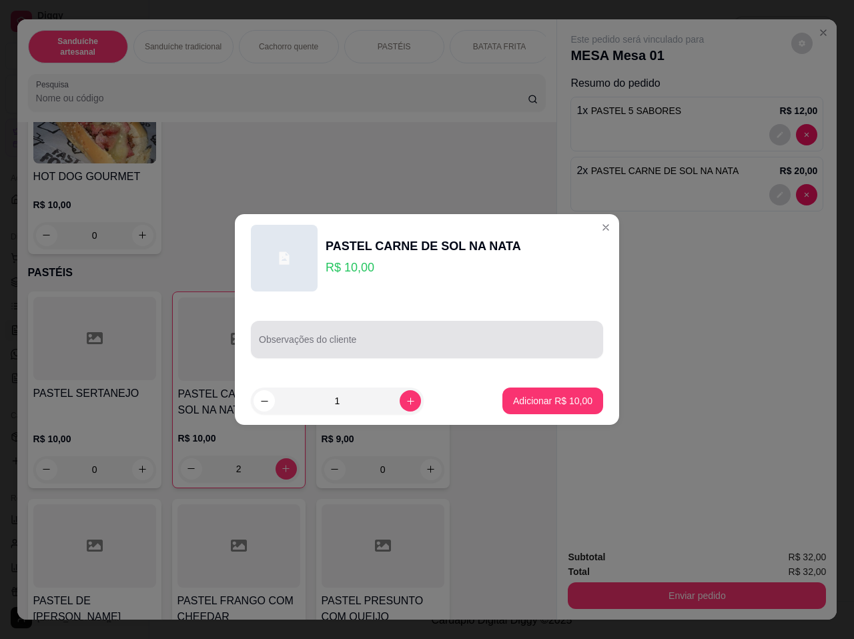
click at [350, 346] on input "Observações do cliente" at bounding box center [427, 344] width 336 height 13
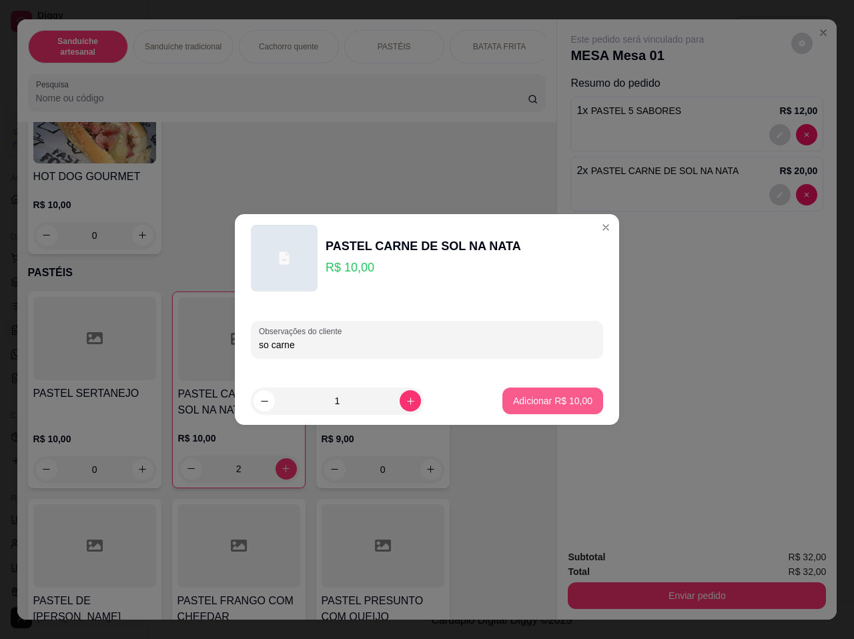
type input "so carne"
click at [535, 405] on p "Adicionar R$ 10,00" at bounding box center [552, 400] width 79 height 13
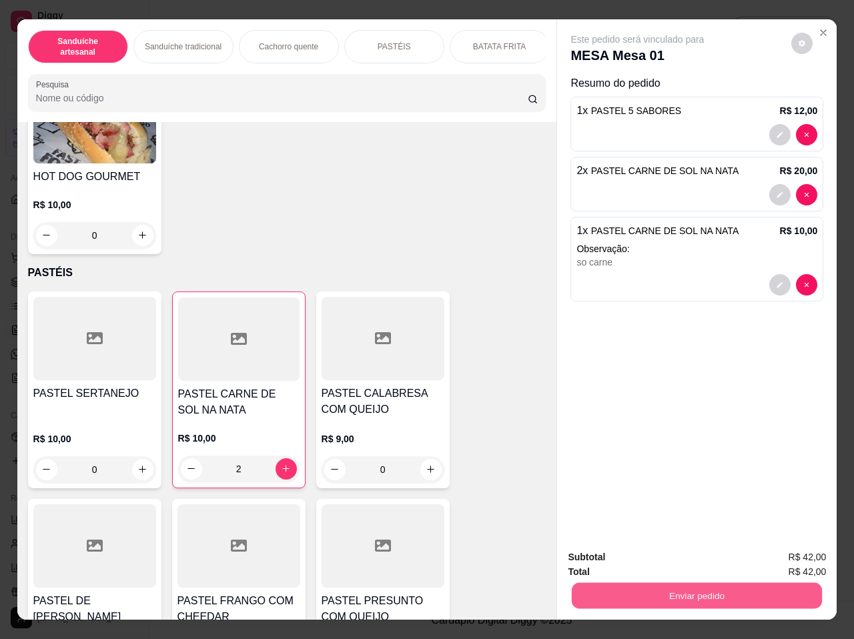
click at [604, 583] on button "Enviar pedido" at bounding box center [697, 596] width 250 height 26
click at [598, 585] on button "Enviar pedido" at bounding box center [697, 596] width 250 height 26
click at [608, 591] on button "Enviar pedido" at bounding box center [697, 596] width 250 height 26
click at [815, 548] on button "Enviar pedido" at bounding box center [791, 558] width 75 height 25
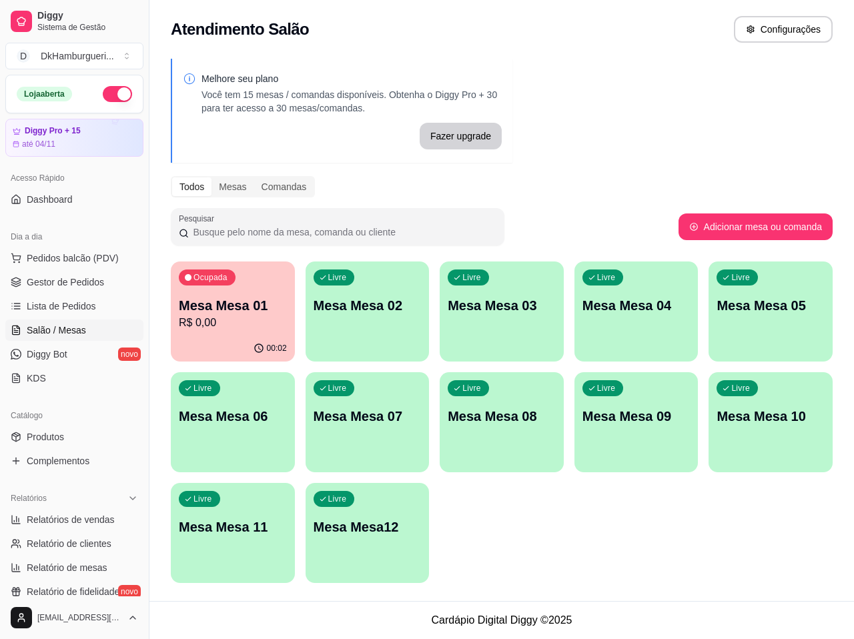
click at [296, 310] on div "Ocupada Mesa Mesa 01 R$ 0,00 00:02 Livre Mesa Mesa 02 Livre Mesa Mesa 03 Livre …" at bounding box center [502, 423] width 662 height 322
click at [292, 310] on div "Ocupada Mesa Mesa 01 R$ 0,00" at bounding box center [233, 299] width 120 height 72
click at [259, 316] on p "R$ 0,00" at bounding box center [233, 323] width 108 height 16
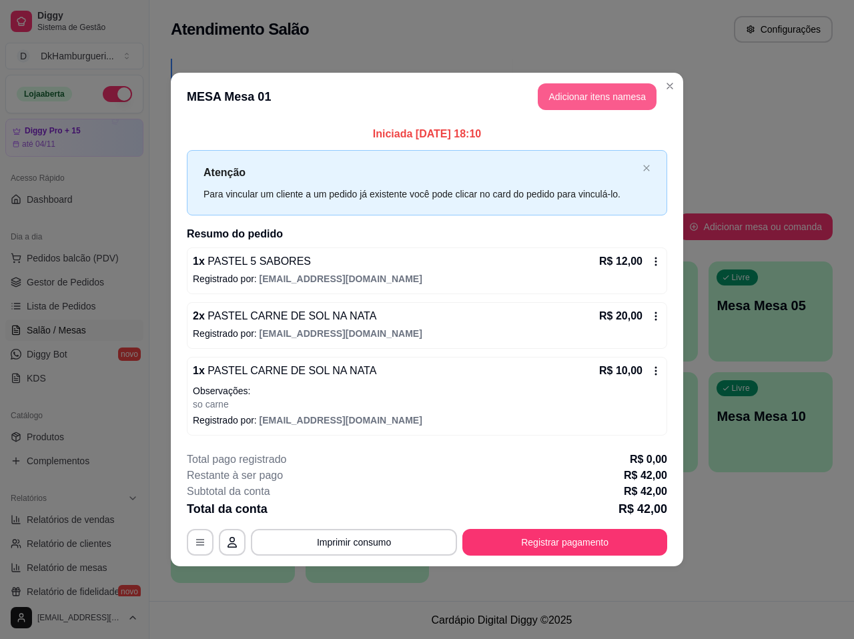
click at [596, 93] on button "Adicionar itens na mesa" at bounding box center [597, 96] width 119 height 27
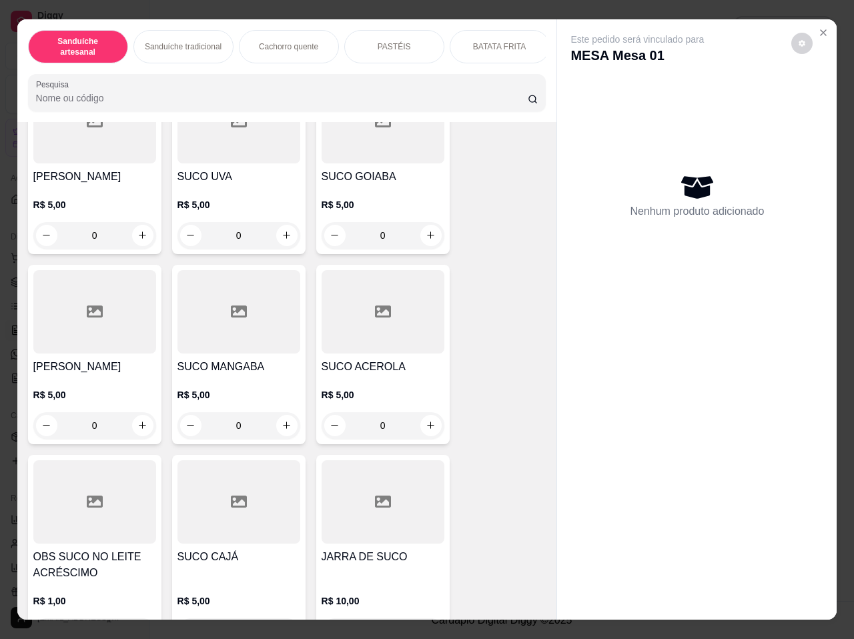
scroll to position [2781, 0]
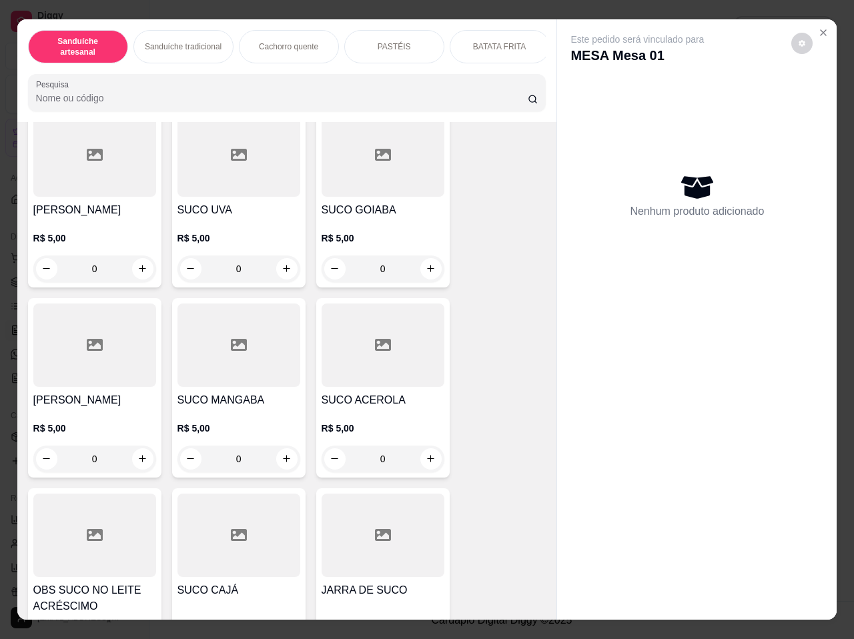
click at [396, 231] on p "R$ 5,00" at bounding box center [383, 237] width 123 height 13
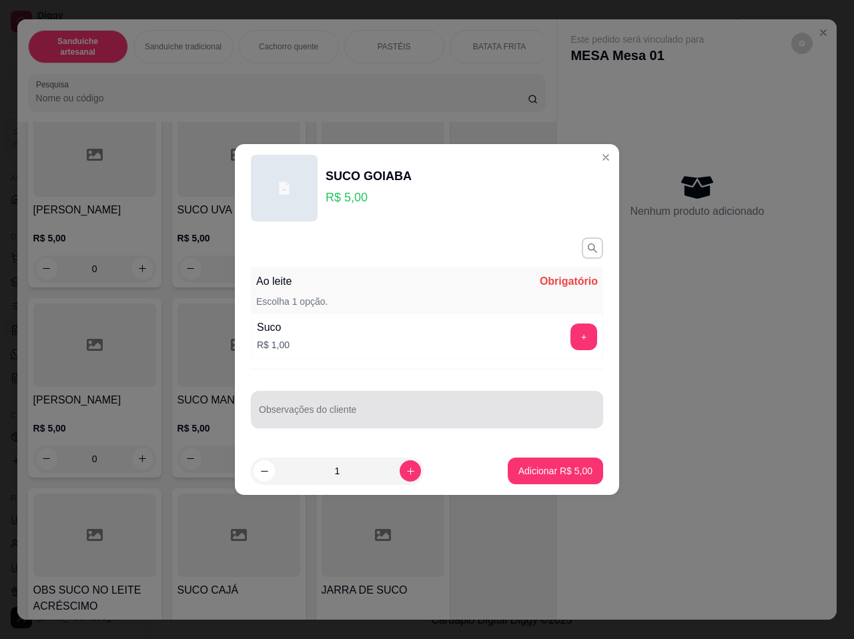
click at [473, 410] on input "Observações do cliente" at bounding box center [427, 414] width 336 height 13
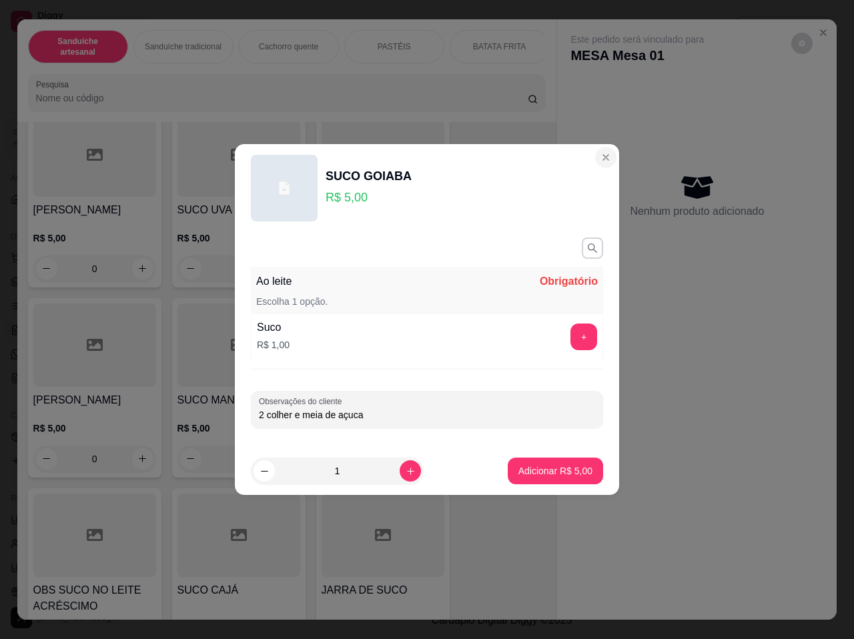
type input "2 colher e meia de açuca"
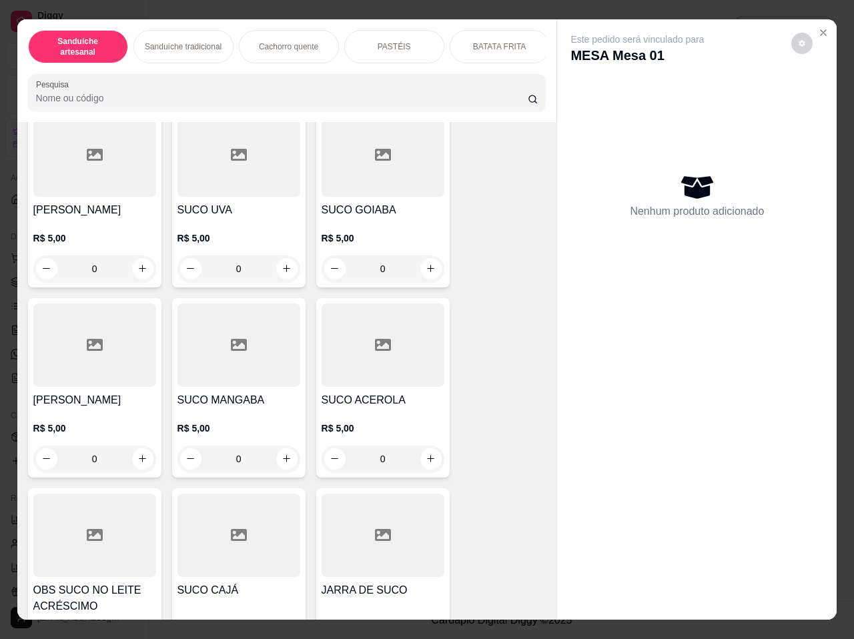
click at [358, 202] on h4 "SUCO GOIABA" at bounding box center [383, 210] width 123 height 16
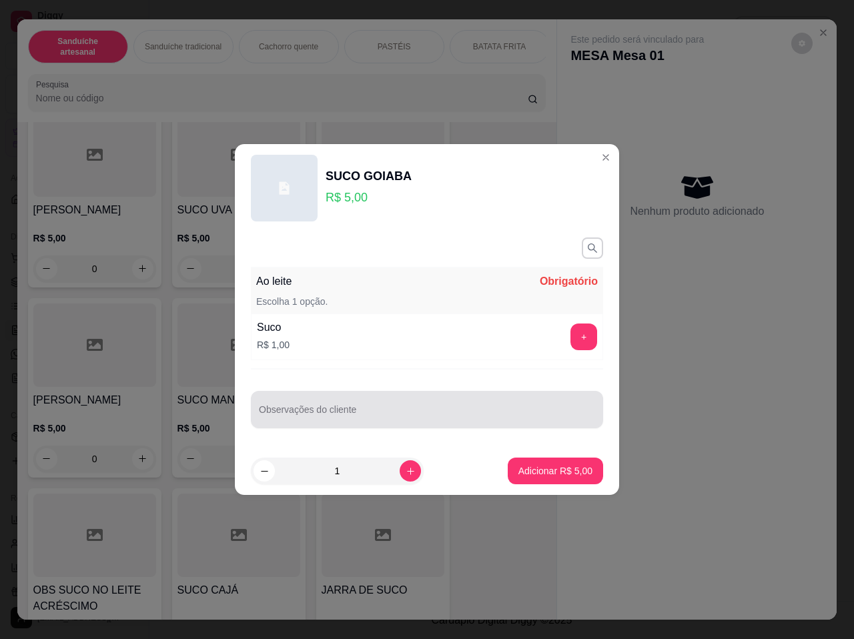
click at [394, 402] on div at bounding box center [427, 409] width 336 height 27
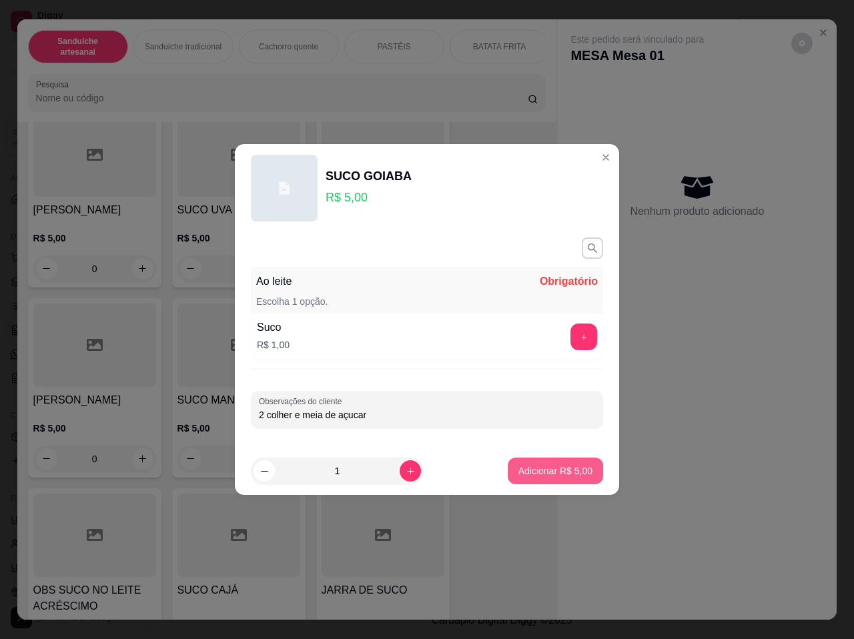
type input "2 colher e meia de açucar"
click at [526, 489] on footer "1 Adicionar R$ 5,00" at bounding box center [427, 471] width 384 height 48
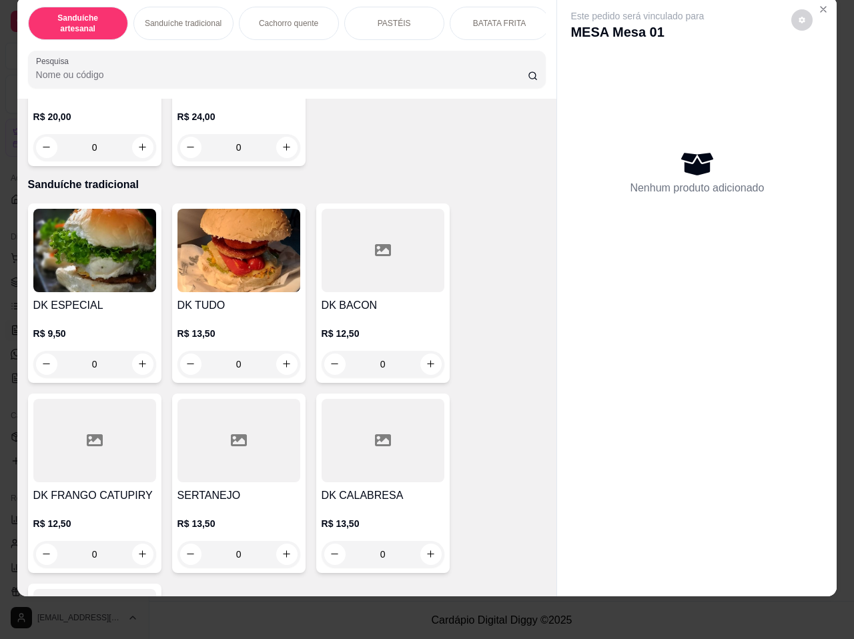
scroll to position [0, 0]
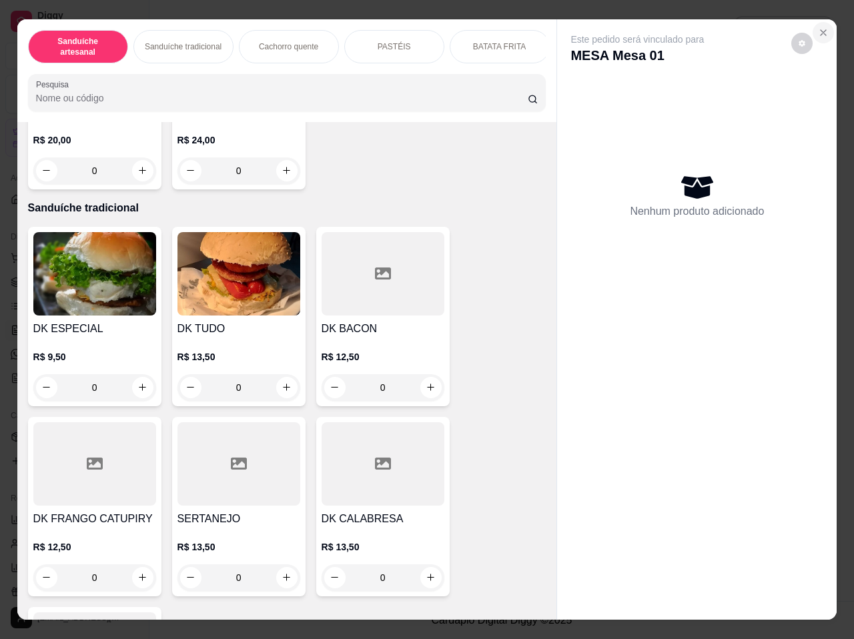
click at [818, 27] on icon "Close" at bounding box center [823, 32] width 11 height 11
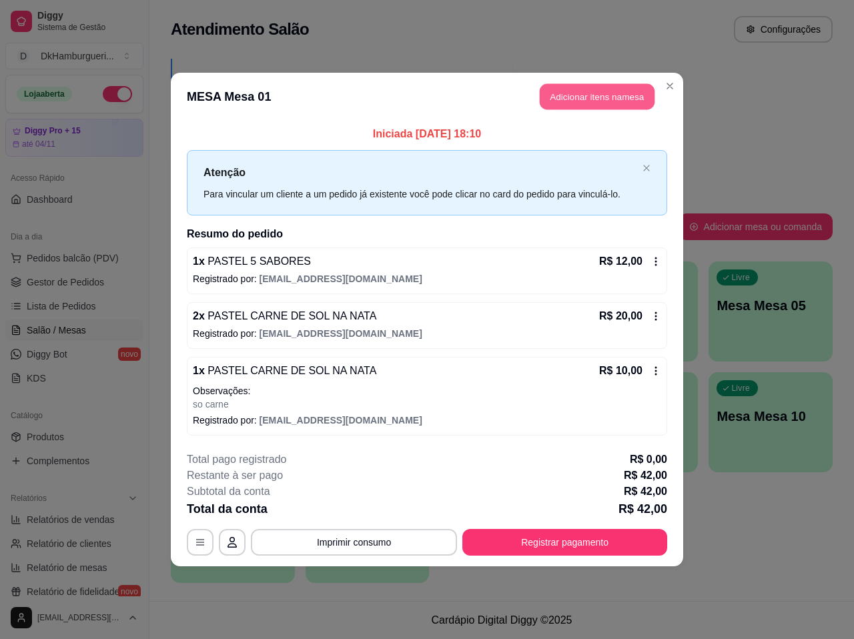
click at [596, 87] on button "Adicionar itens na mesa" at bounding box center [597, 97] width 115 height 26
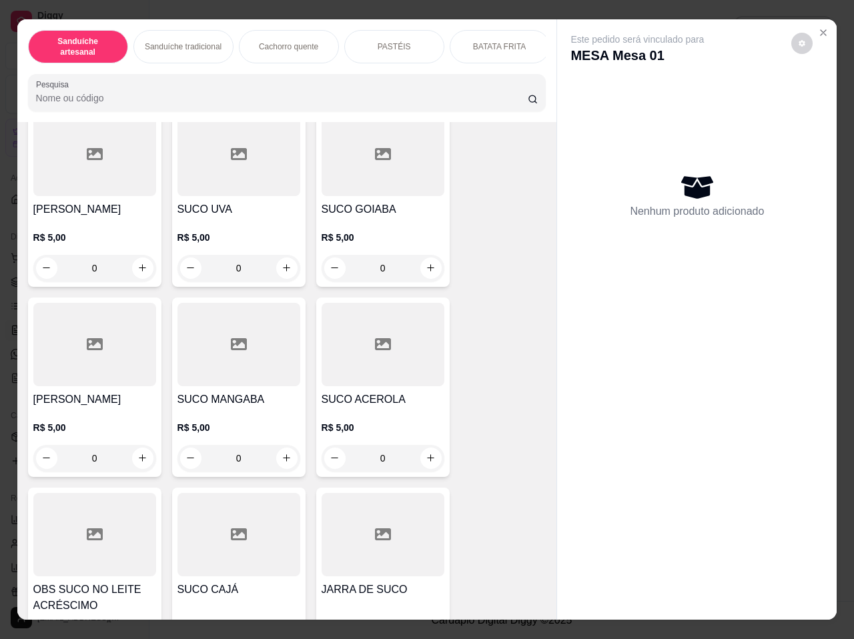
scroll to position [2714, 0]
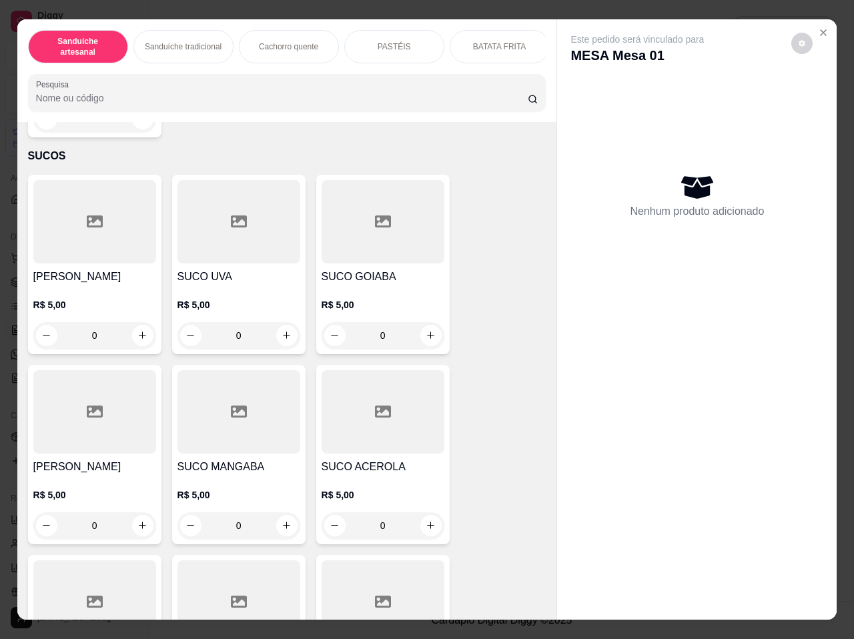
click at [374, 243] on div "SUCO GOIABA R$ 5,00 0" at bounding box center [382, 264] width 133 height 179
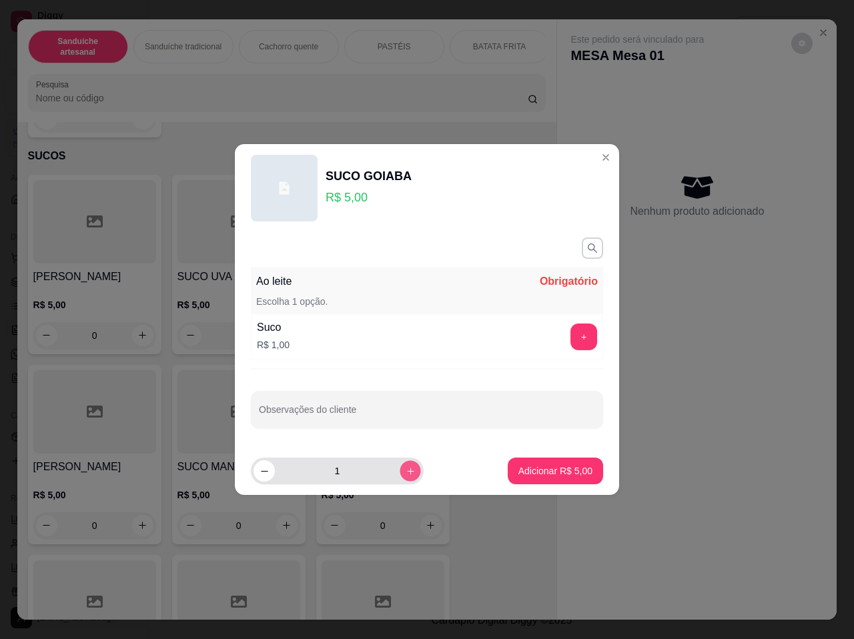
click at [405, 466] on button "increase-product-quantity" at bounding box center [410, 470] width 21 height 21
click at [265, 468] on icon "decrease-product-quantity" at bounding box center [265, 471] width 10 height 10
type input "1"
click at [550, 436] on section "SUCO GOIABA R$ 5,00 Ao leite Obrigatório Escolha 1 opção. Suco R$ 1,00 + Observ…" at bounding box center [427, 319] width 384 height 351
click at [572, 337] on button "+" at bounding box center [584, 337] width 26 height 26
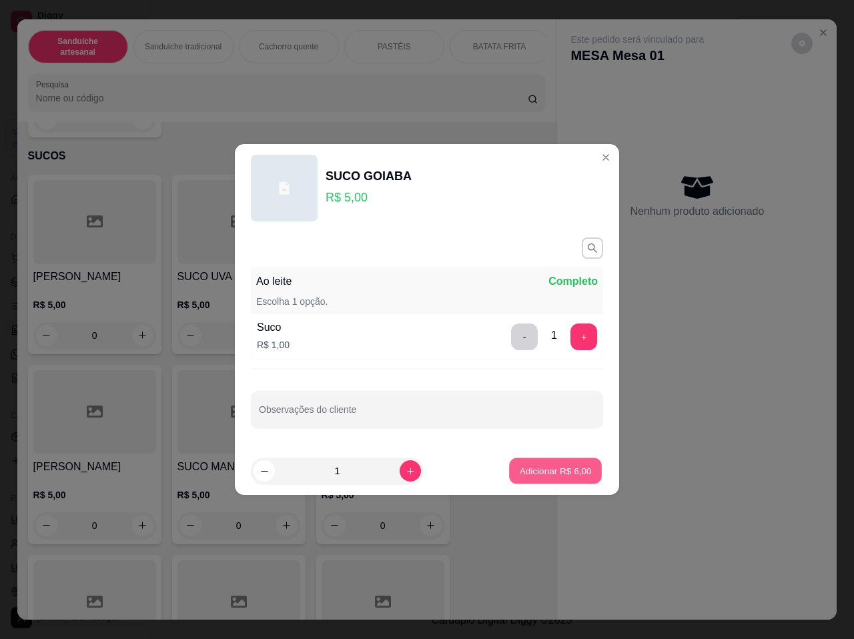
click at [560, 468] on p "Adicionar R$ 6,00" at bounding box center [555, 470] width 72 height 13
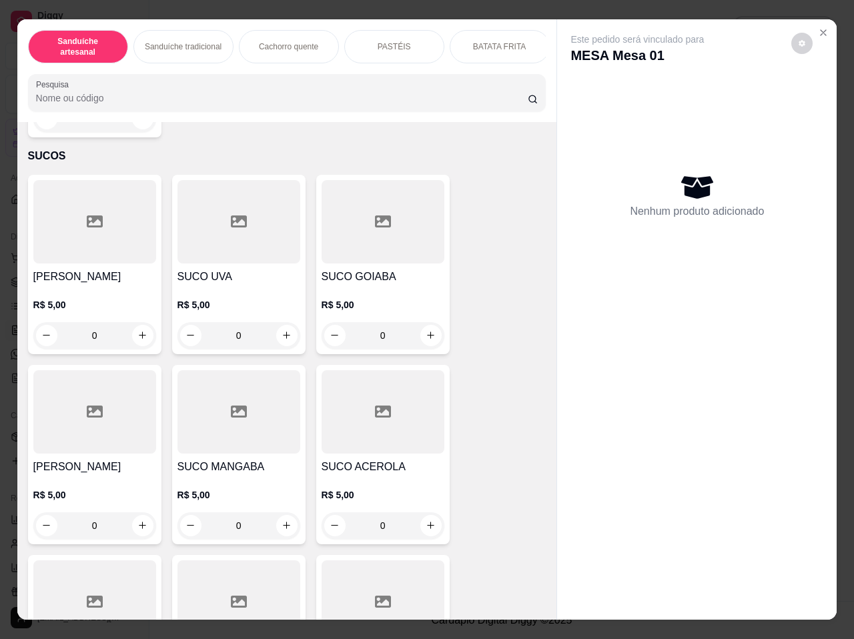
click at [379, 285] on div "R$ 5,00 0" at bounding box center [383, 317] width 123 height 64
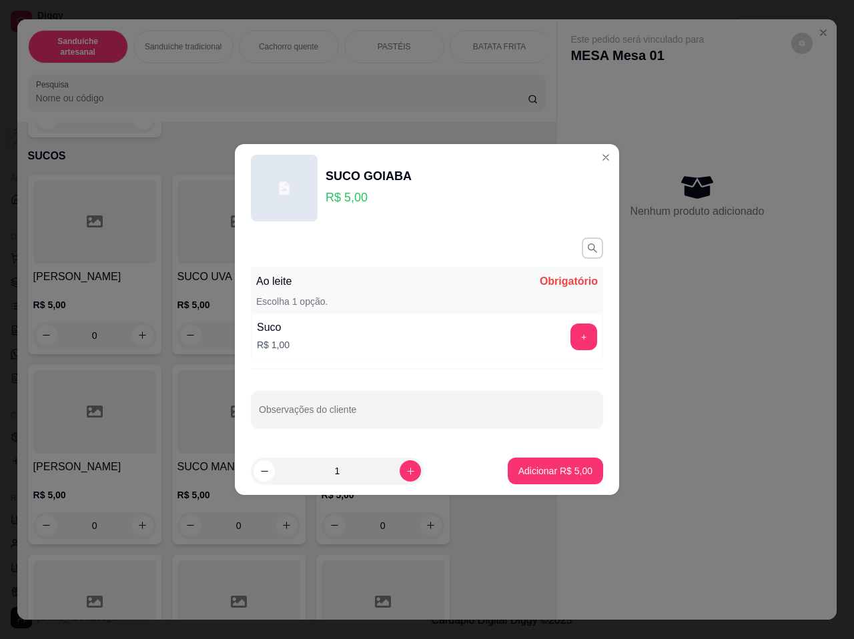
click at [459, 273] on div "Ao leite Obrigatório Escolha 1 opção." at bounding box center [427, 290] width 352 height 45
drag, startPoint x: 457, startPoint y: 310, endPoint x: 461, endPoint y: 298, distance: 12.7
click at [456, 306] on div "Ao leite Obrigatório Escolha 1 opção." at bounding box center [427, 290] width 352 height 45
click at [540, 316] on div "Ao leite Obrigatório Escolha 1 opção. Suco R$ 1,00 +" at bounding box center [427, 314] width 352 height 92
click at [573, 490] on footer "1 Adicionar R$ 5,00" at bounding box center [427, 471] width 384 height 48
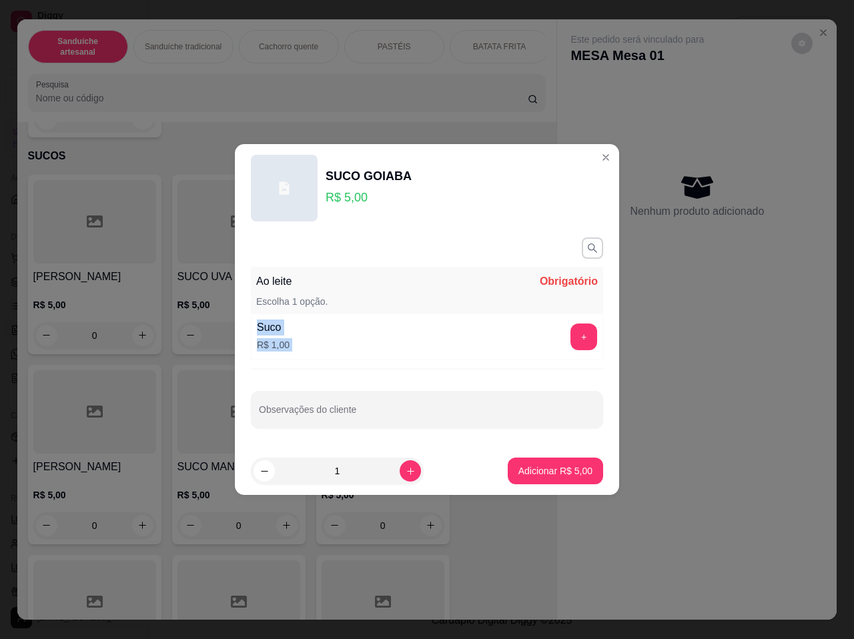
click at [299, 338] on div "Suco R$ 1,00 +" at bounding box center [427, 337] width 352 height 47
click at [268, 473] on icon "decrease-product-quantity" at bounding box center [265, 471] width 10 height 10
click at [406, 469] on icon "increase-product-quantity" at bounding box center [411, 471] width 10 height 10
type input "1"
click at [518, 486] on footer "1 Adicionar R$ 5,00" at bounding box center [427, 471] width 384 height 48
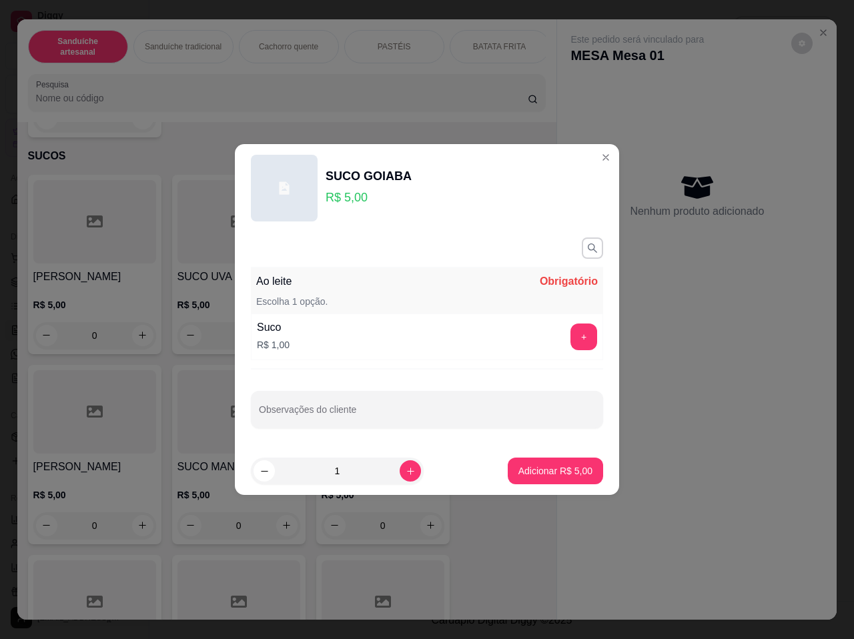
drag, startPoint x: 556, startPoint y: 452, endPoint x: 556, endPoint y: 464, distance: 11.3
click at [556, 457] on footer "1 Adicionar R$ 5,00" at bounding box center [427, 471] width 384 height 48
click at [575, 336] on button "+" at bounding box center [584, 337] width 26 height 26
click at [517, 334] on button "-" at bounding box center [524, 337] width 27 height 27
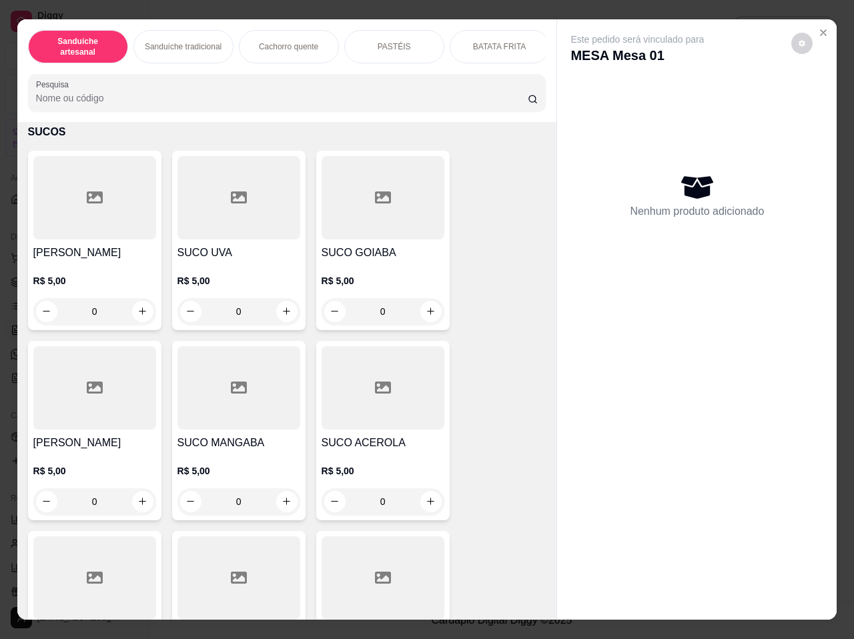
scroll to position [2647, 0]
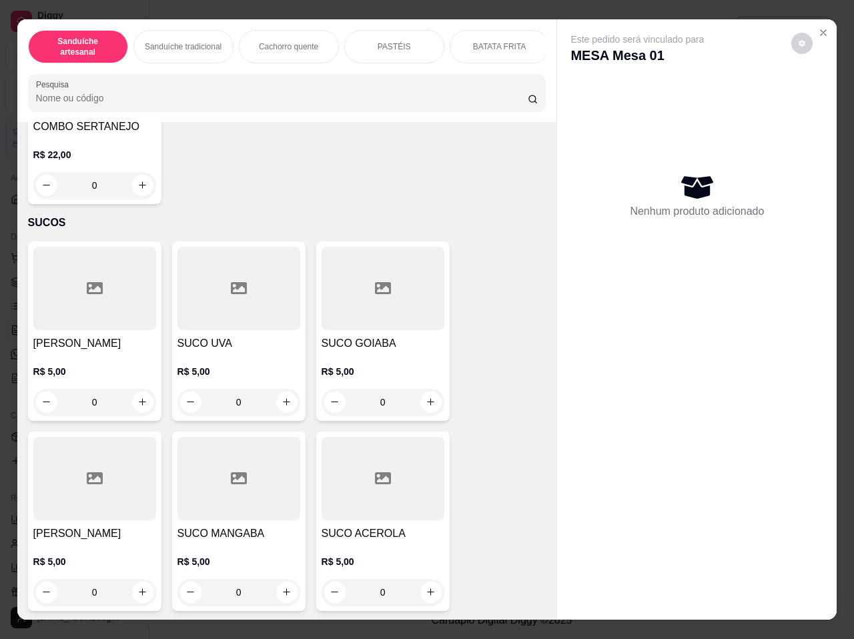
click at [332, 287] on div at bounding box center [383, 288] width 123 height 83
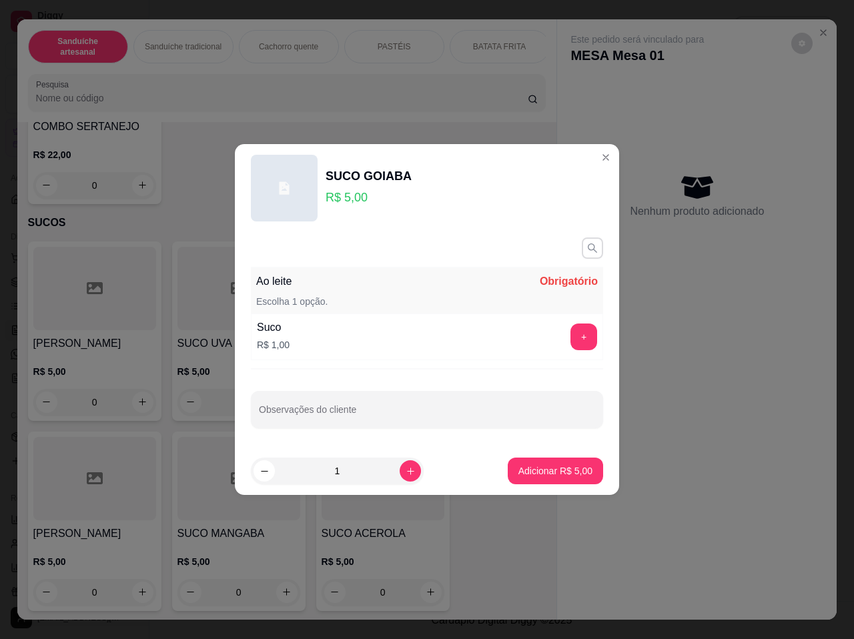
click at [587, 255] on button "button" at bounding box center [592, 247] width 21 height 21
